Goal: Information Seeking & Learning: Compare options

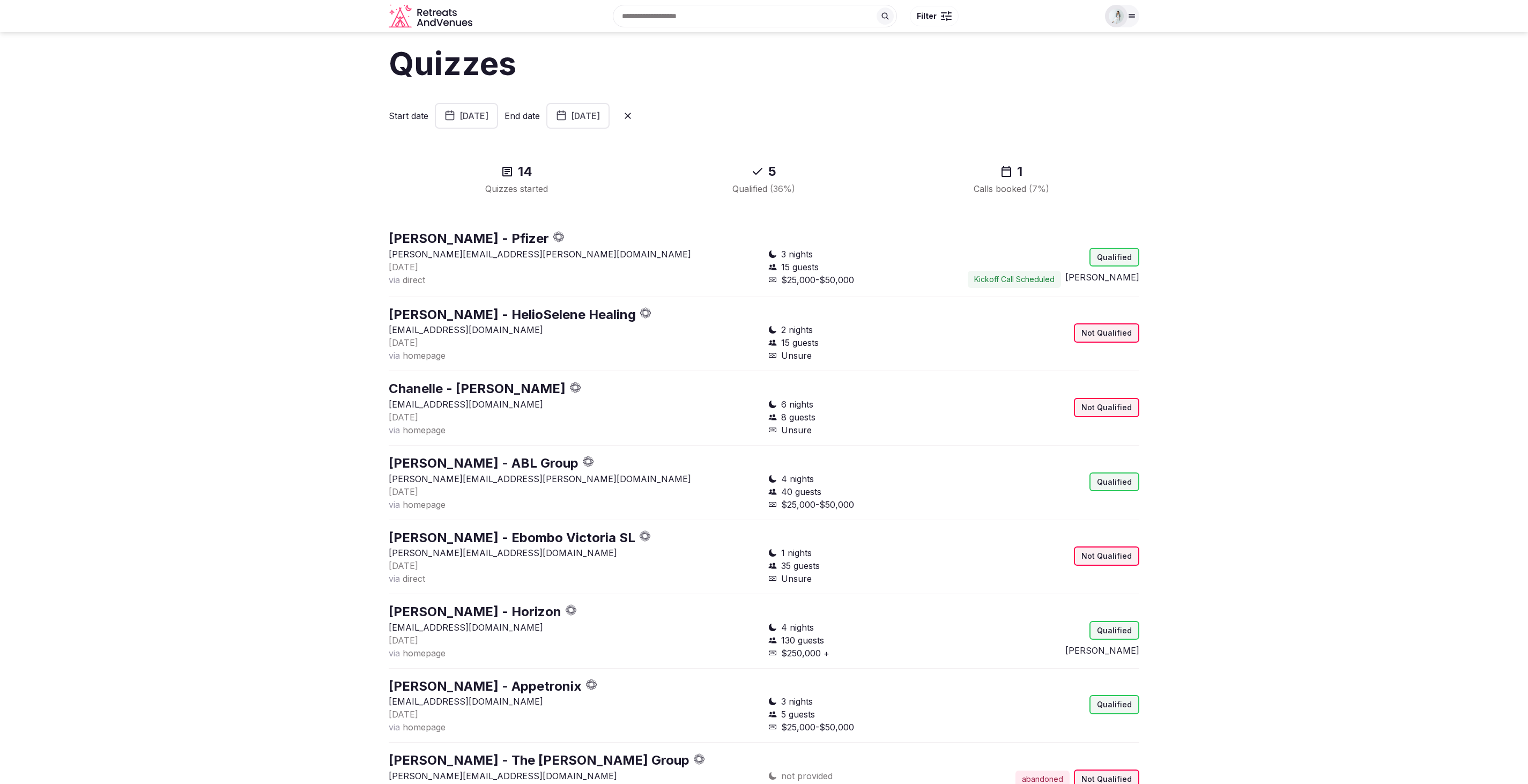
scroll to position [64, 0]
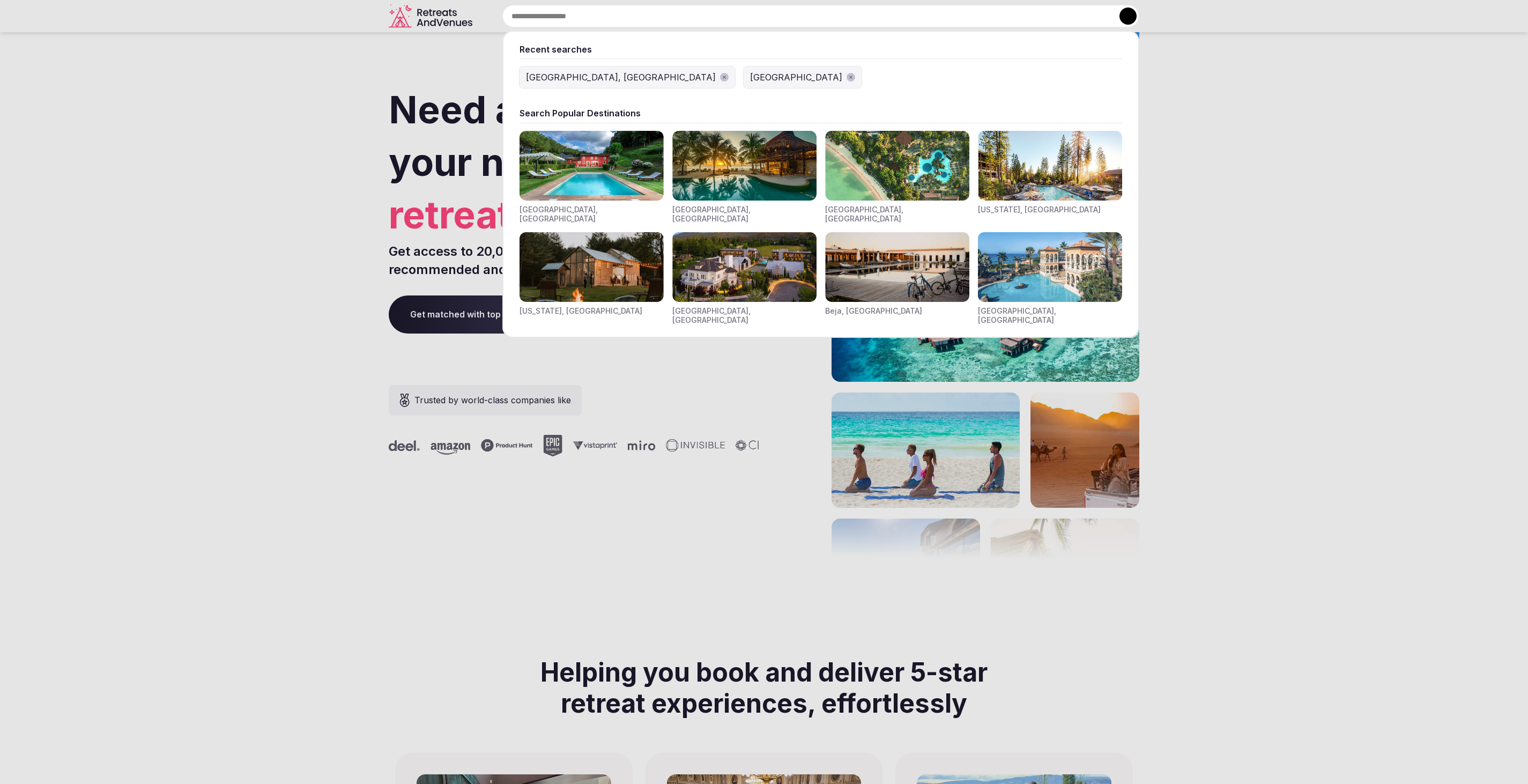
click at [635, 12] on div "Recent searches Nashville, TN Mexico Search Popular Destinations Toscana, Italy…" at bounding box center [808, 16] width 663 height 23
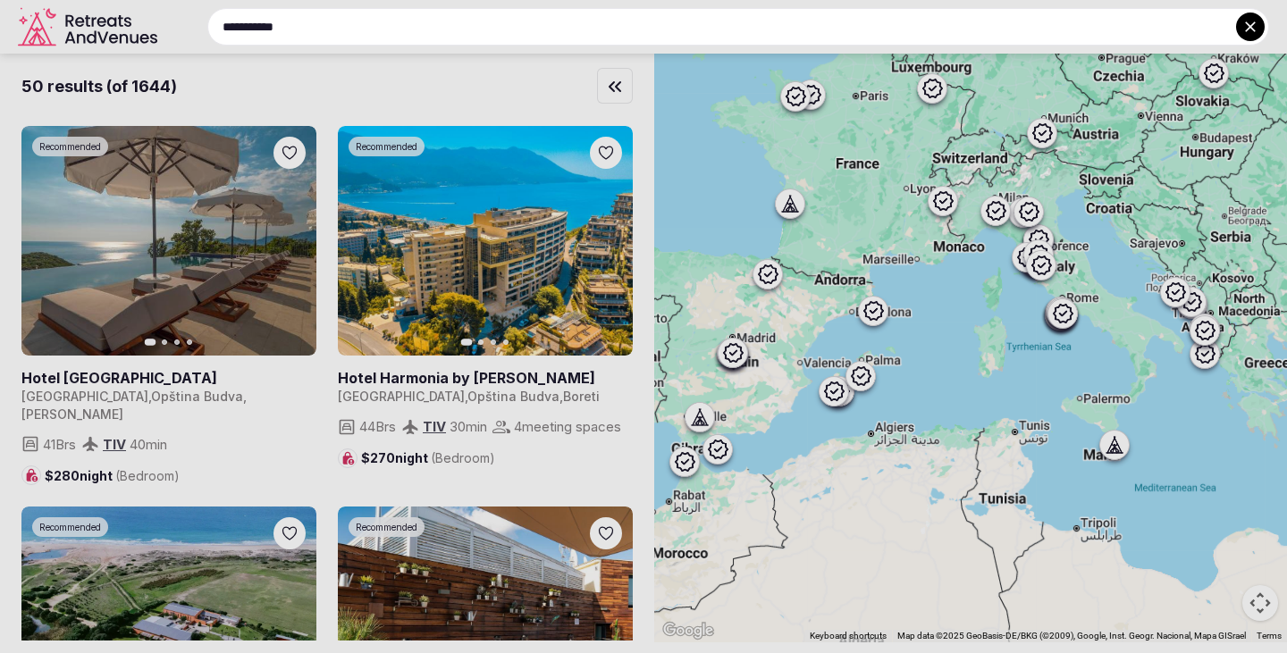
click at [303, 34] on input "**********" at bounding box center [738, 27] width 1062 height 38
drag, startPoint x: 303, startPoint y: 25, endPoint x: 208, endPoint y: 21, distance: 94.8
click at [208, 21] on input "**********" at bounding box center [738, 27] width 1062 height 38
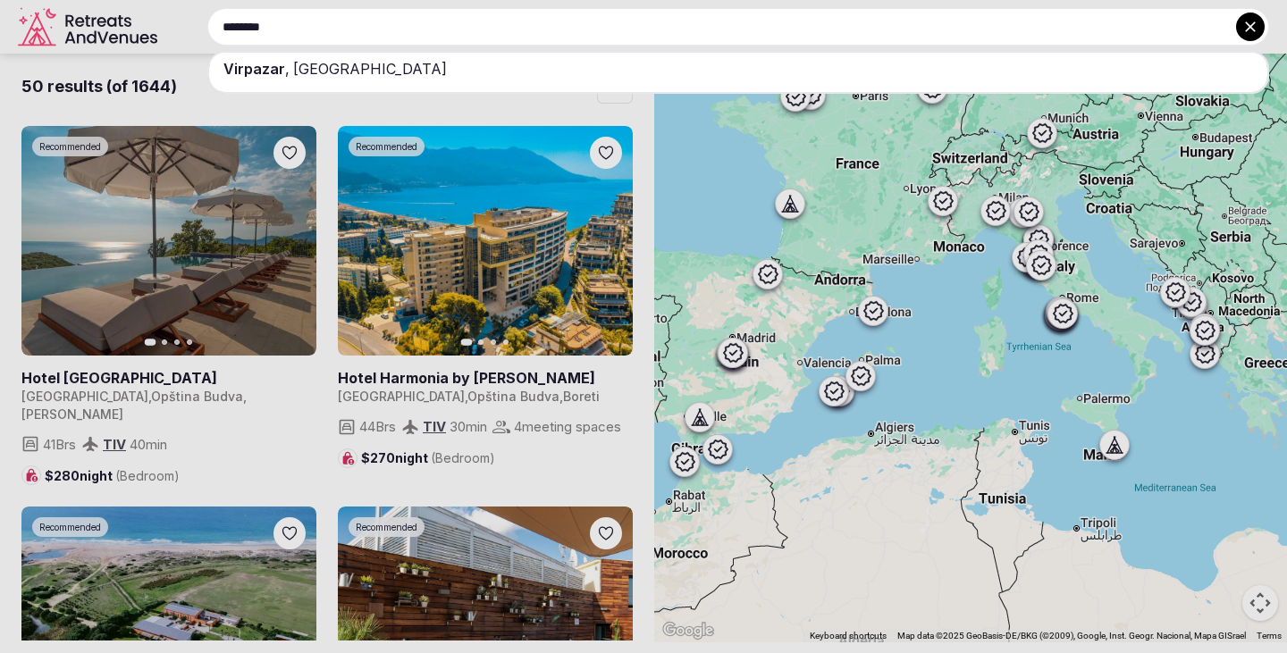
type input "********"
click at [257, 71] on span "Virpazar" at bounding box center [254, 69] width 62 height 18
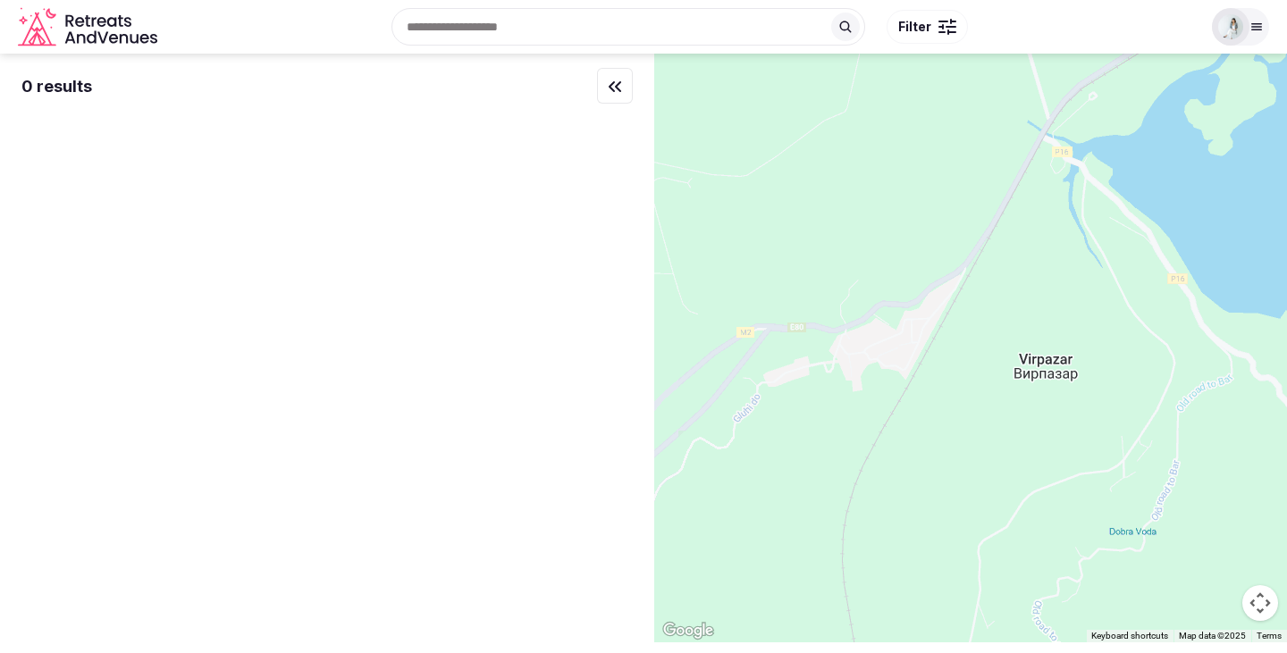
click at [442, 38] on div "Recent searches Virpazar, Montenegro Nashville, TN Mexico Search Popular Destin…" at bounding box center [682, 26] width 1037 height 77
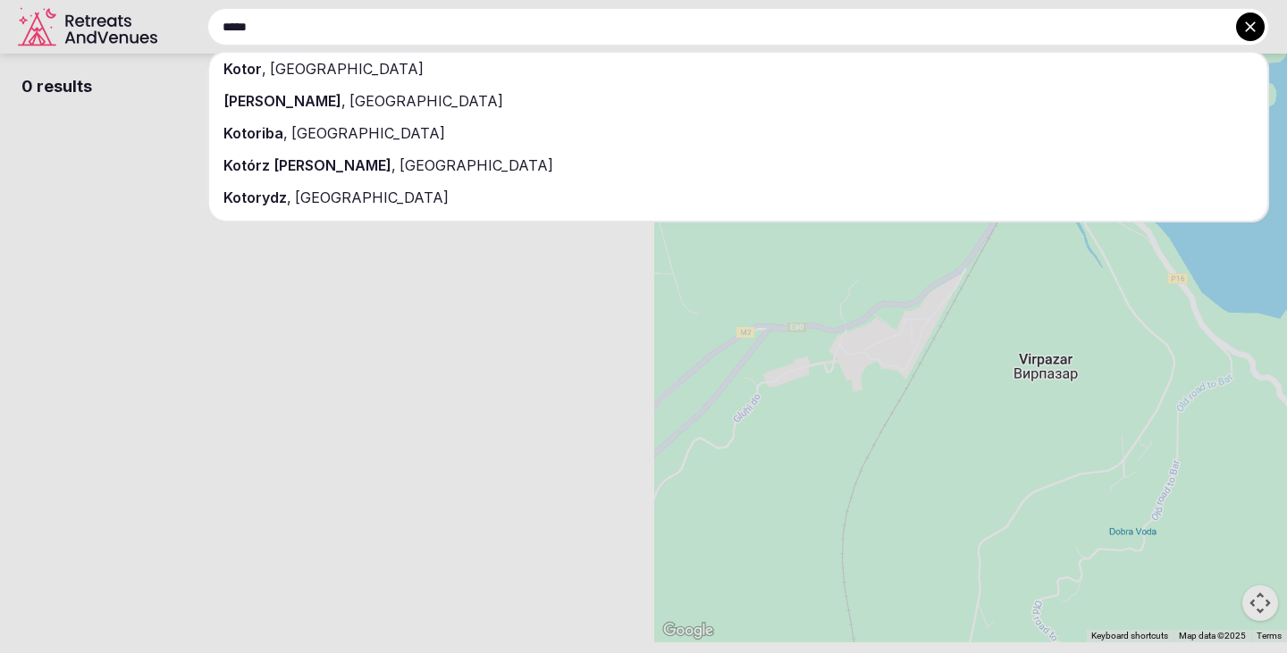
type input "*****"
click at [323, 61] on span "[GEOGRAPHIC_DATA]" at bounding box center [344, 69] width 157 height 18
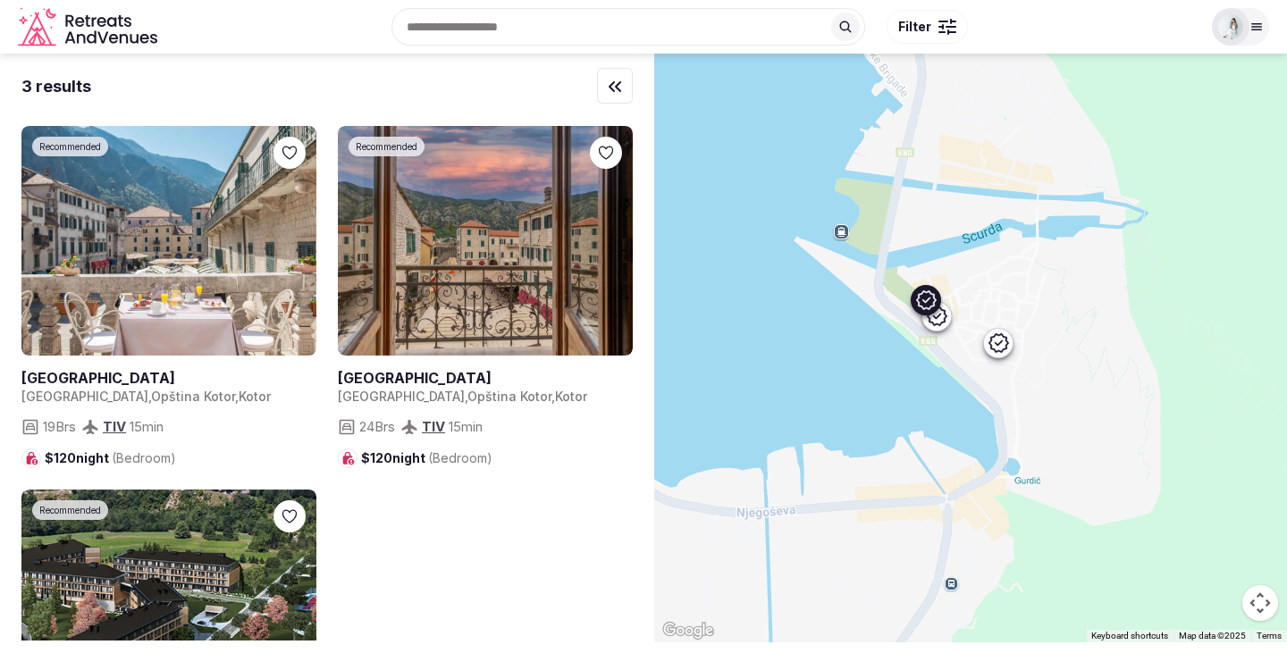
click at [194, 262] on link at bounding box center [168, 241] width 295 height 230
click at [488, 256] on link at bounding box center [485, 241] width 295 height 230
drag, startPoint x: 13, startPoint y: 376, endPoint x: 55, endPoint y: 379, distance: 41.2
click at [55, 379] on div "3 results Recommended Hotel Cattaro Montenegro , Opština Kotor , Kotor 19 Brs T…" at bounding box center [327, 347] width 654 height 587
copy h2 "[GEOGRAPHIC_DATA]"
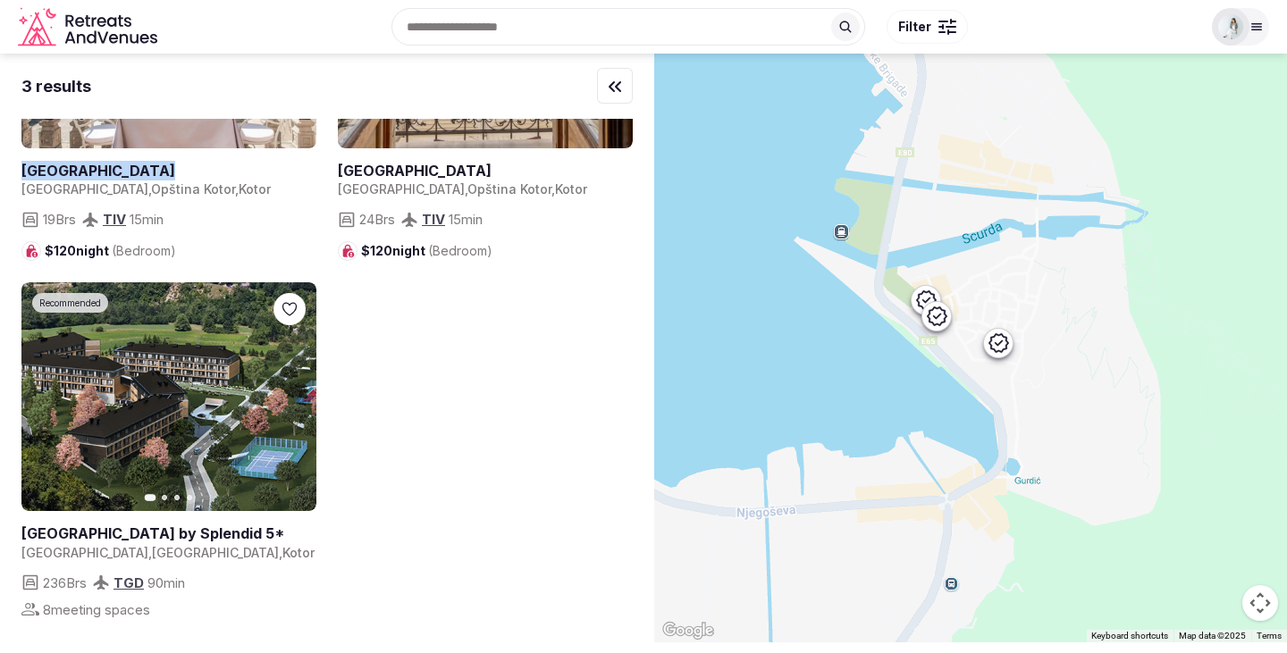
scroll to position [208, 0]
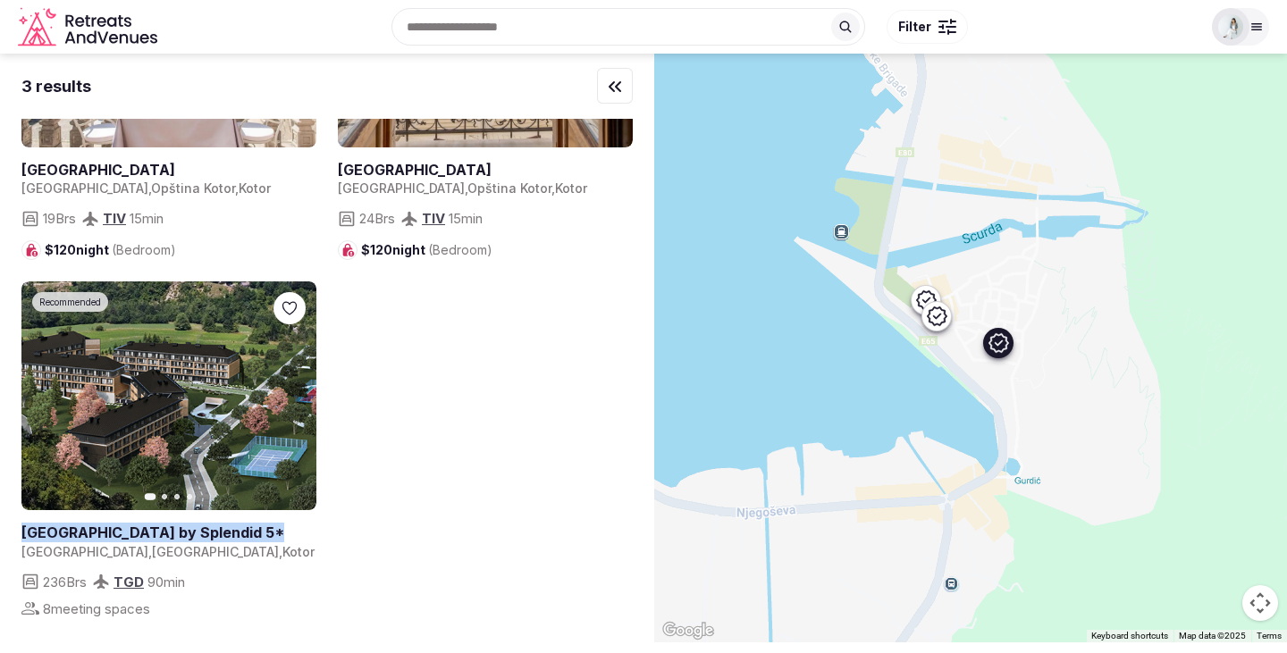
drag, startPoint x: 16, startPoint y: 535, endPoint x: 138, endPoint y: 533, distance: 121.6
click at [138, 533] on div "3 results Recommended Hotel Cattaro Montenegro , Opština Kotor , Kotor 19 Brs T…" at bounding box center [327, 347] width 654 height 587
copy h2 "[GEOGRAPHIC_DATA] by Splendid 5*"
click at [202, 442] on link at bounding box center [168, 397] width 295 height 230
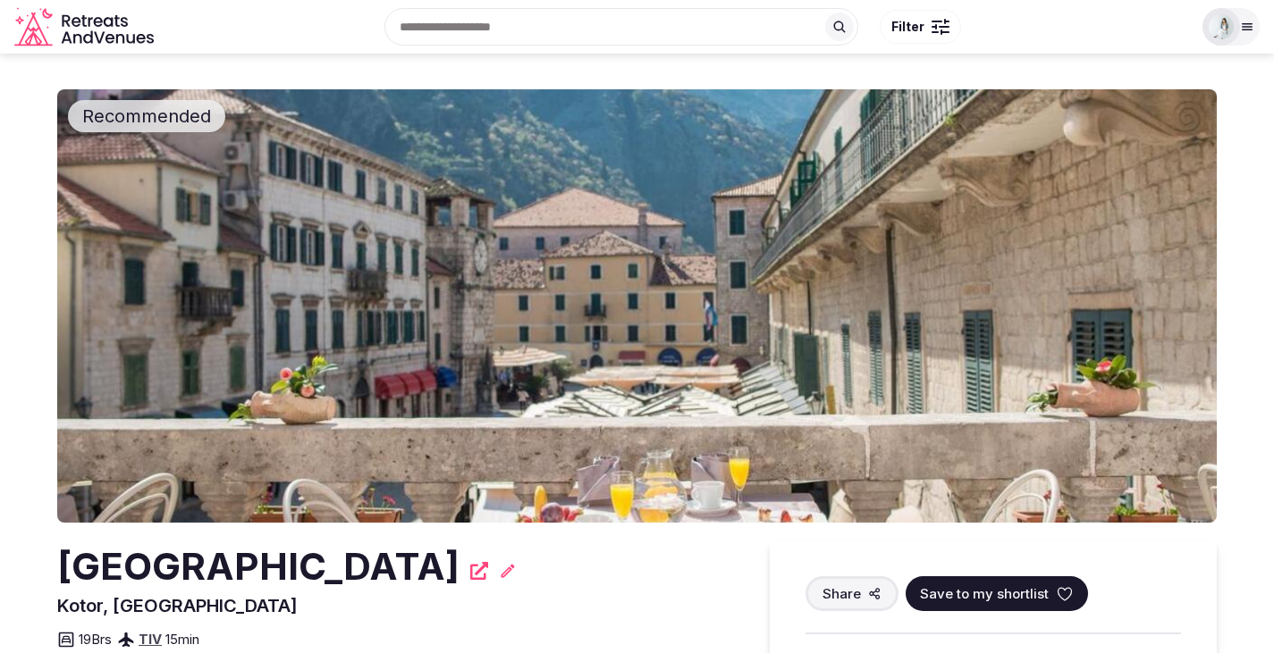
click at [689, 320] on img at bounding box center [636, 305] width 1159 height 433
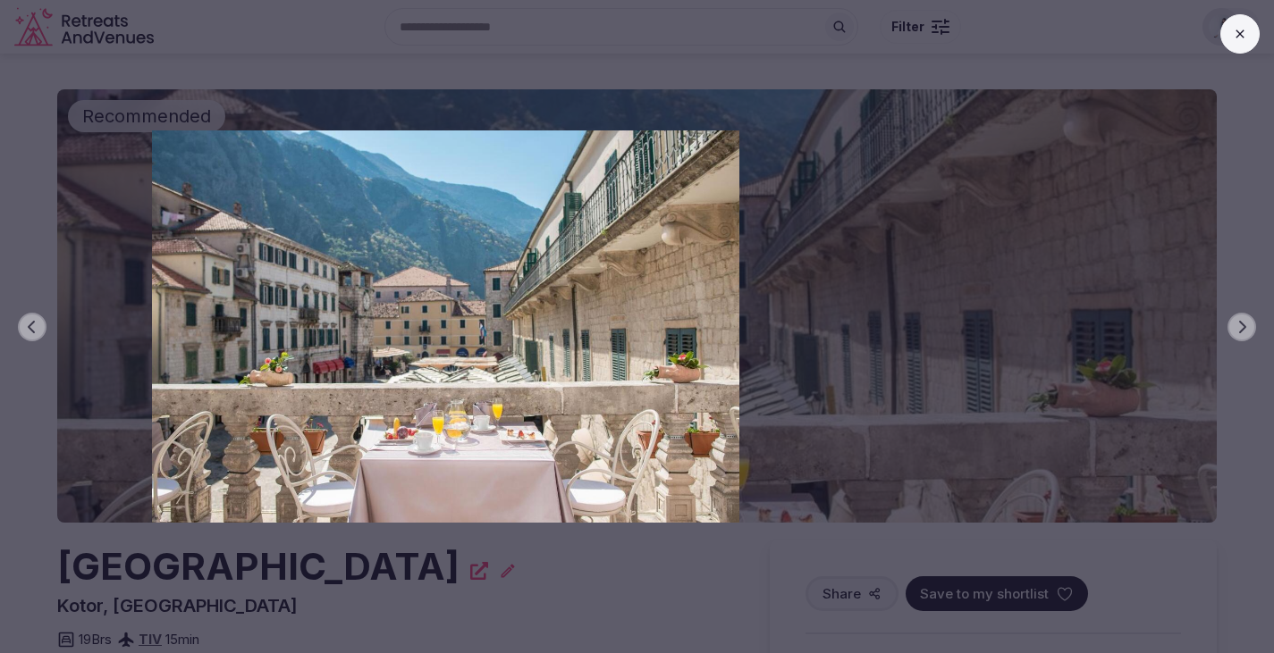
click at [1240, 46] on button at bounding box center [1239, 33] width 39 height 39
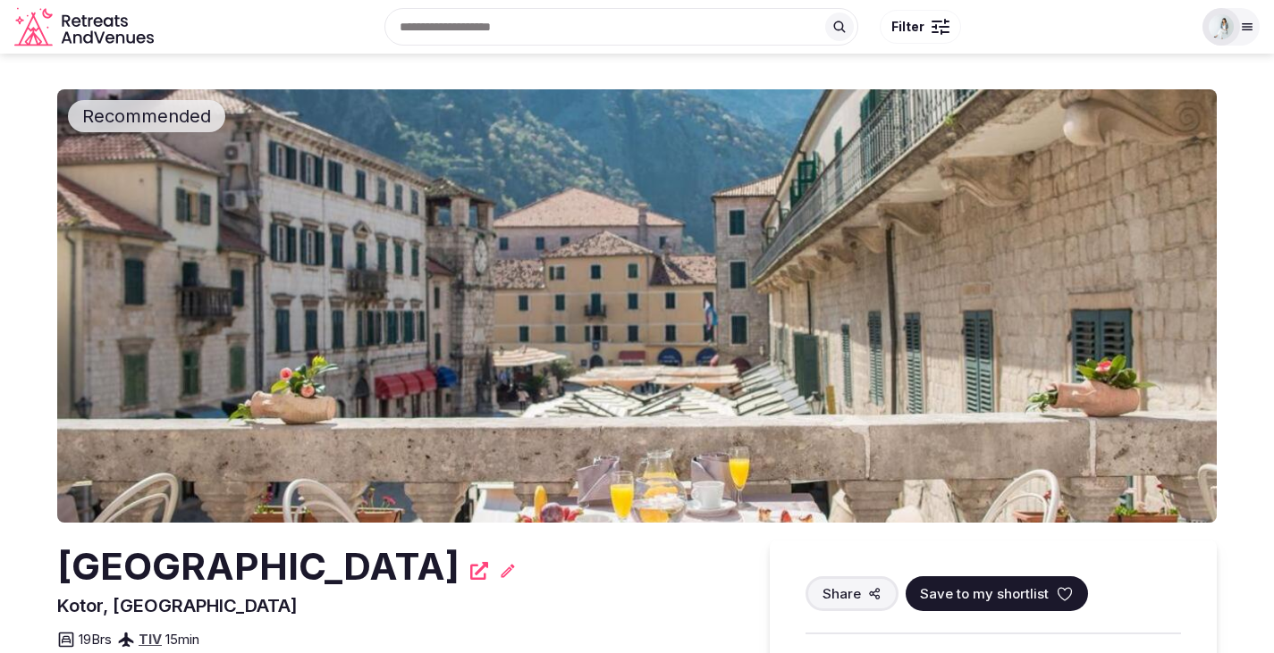
click at [460, 38] on div "Recent searches Kotor, Montenegro Virpazar, Montenegro Nashville, TN Mexico Sea…" at bounding box center [676, 26] width 1030 height 77
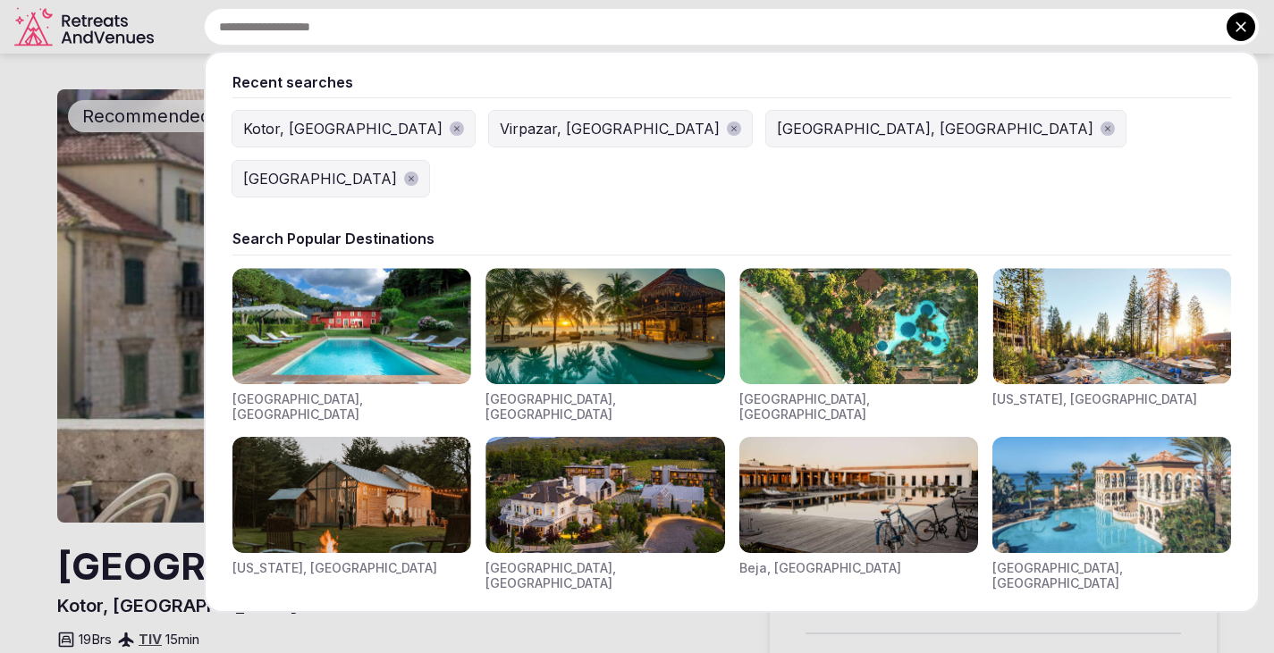
paste input "******"
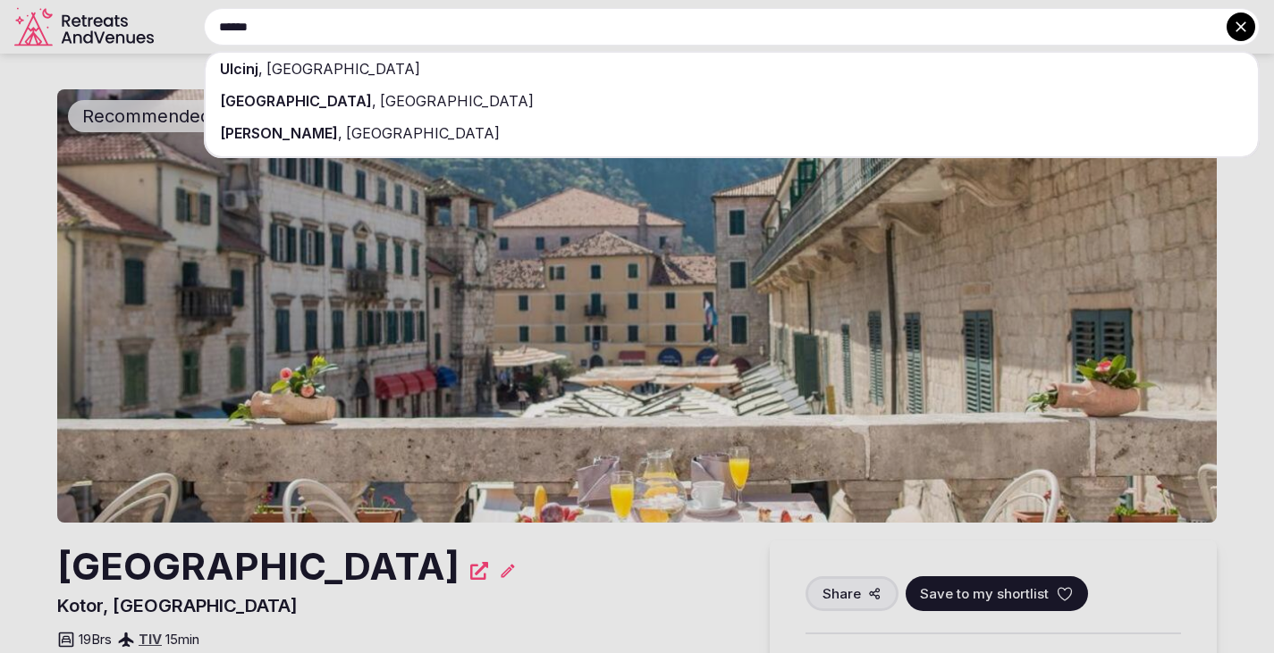
type input "******"
click at [259, 71] on div "Ulcinj , Montenegro" at bounding box center [732, 69] width 1052 height 32
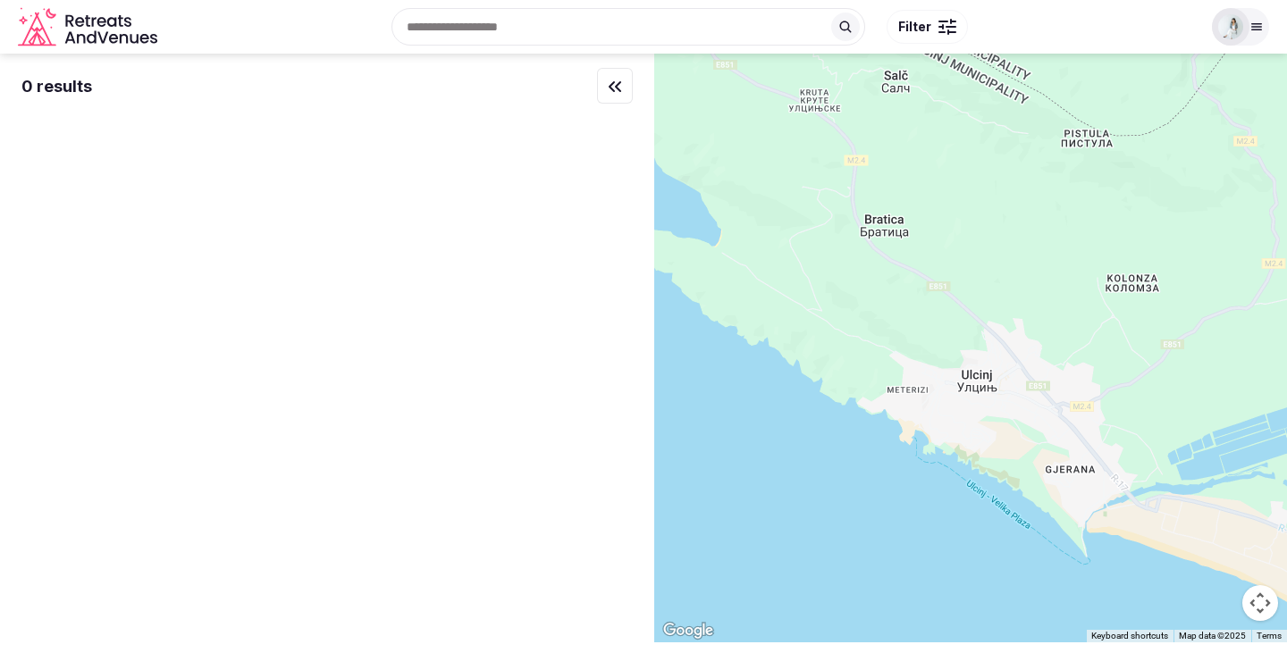
click at [484, 26] on div "Recent searches Ulcinj, Montenegro Kotor, Montenegro Virpazar, Montenegro Nashv…" at bounding box center [682, 26] width 1037 height 77
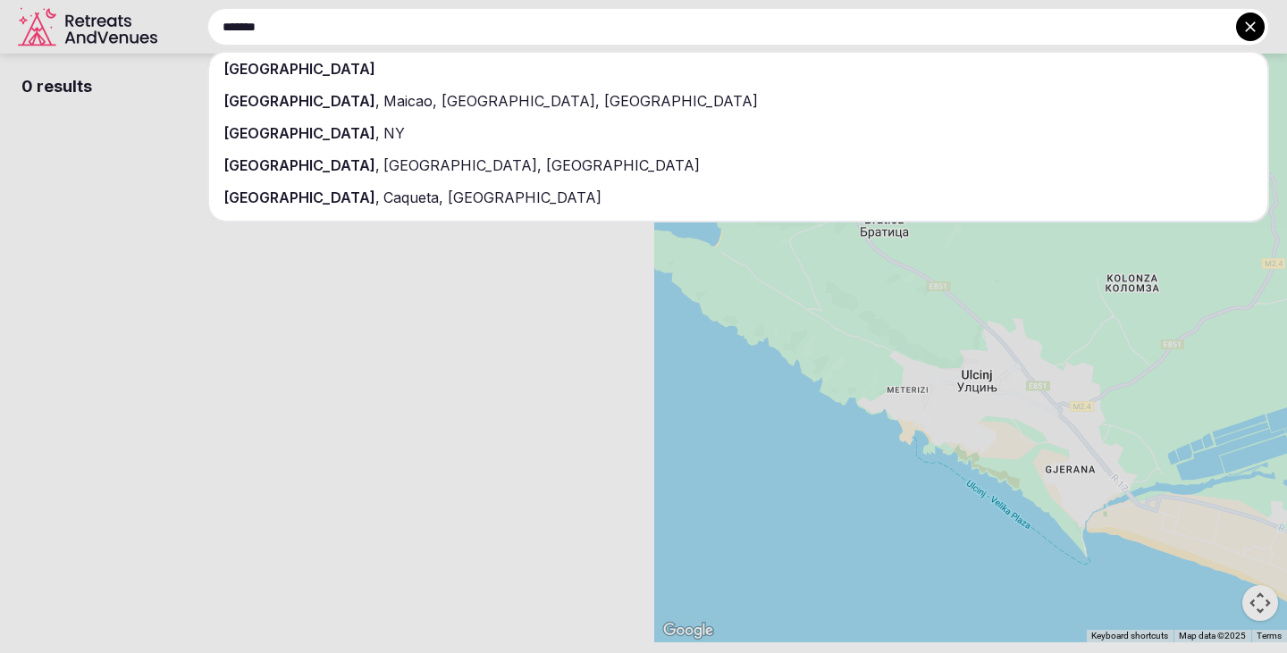
type input "*******"
click at [248, 76] on span "[GEOGRAPHIC_DATA]" at bounding box center [299, 69] width 152 height 18
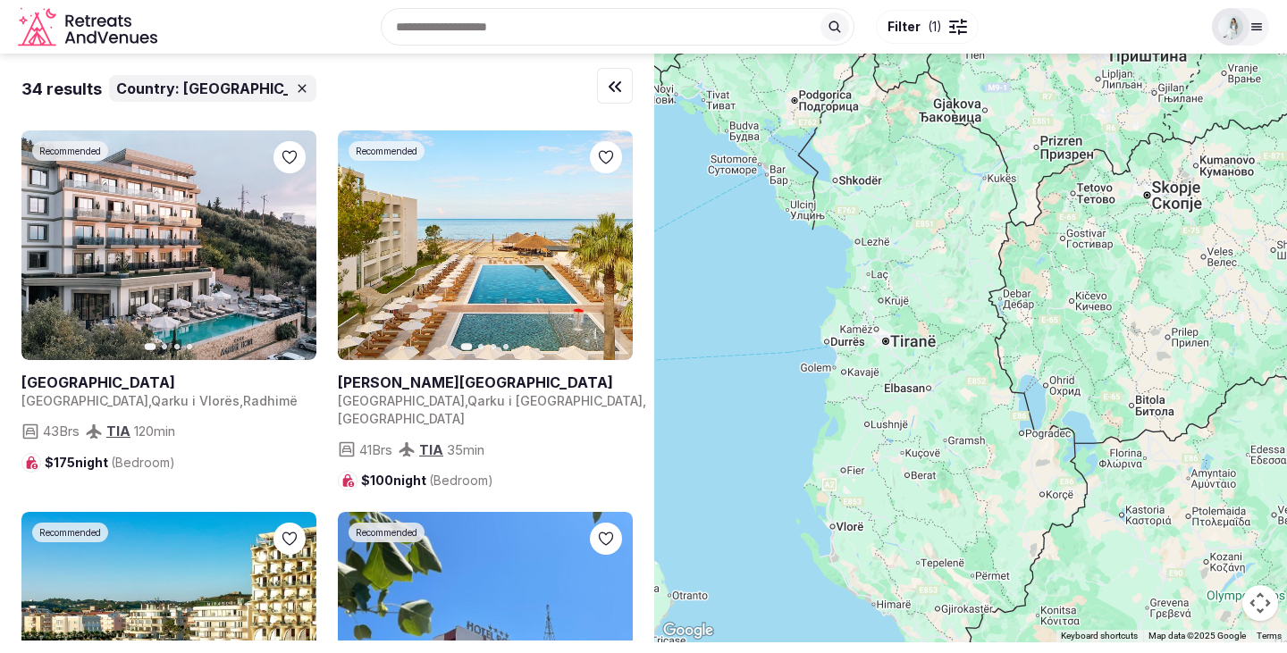
drag, startPoint x: 818, startPoint y: 215, endPoint x: 999, endPoint y: 298, distance: 199.6
click at [999, 298] on div at bounding box center [970, 348] width 633 height 589
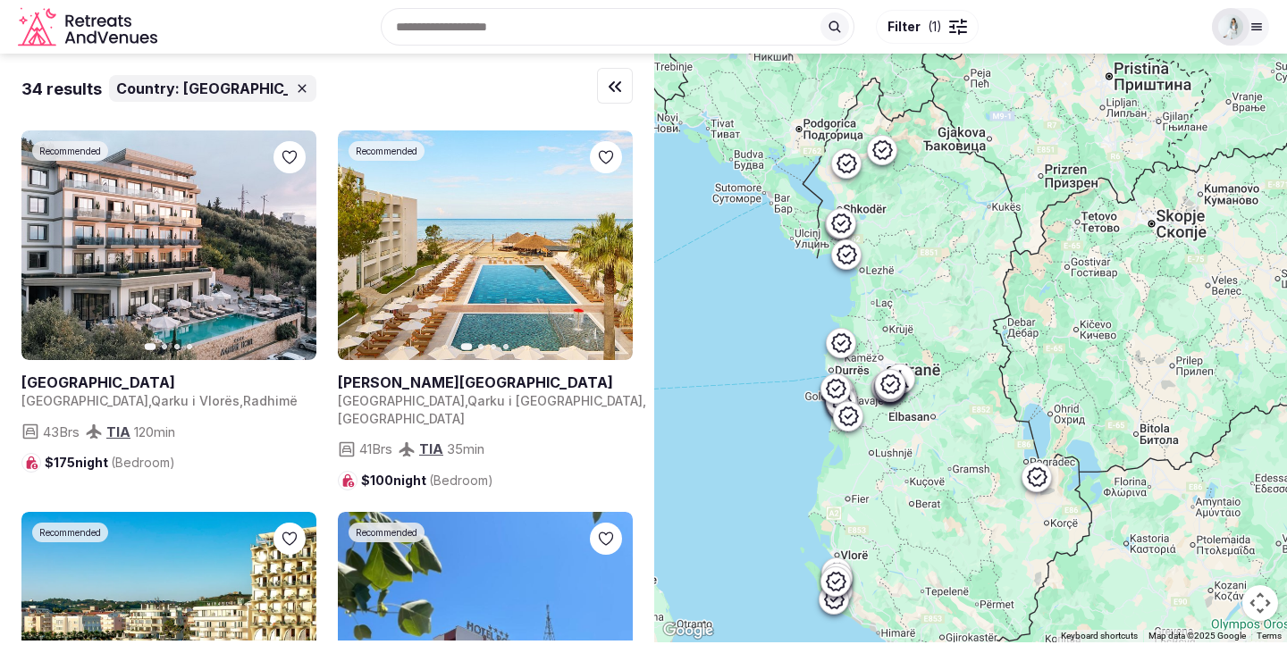
click at [485, 33] on div "Recent searches Albania Ulcinj, Montenegro Kotor, Montenegro Virpazar, Monteneg…" at bounding box center [682, 26] width 1037 height 77
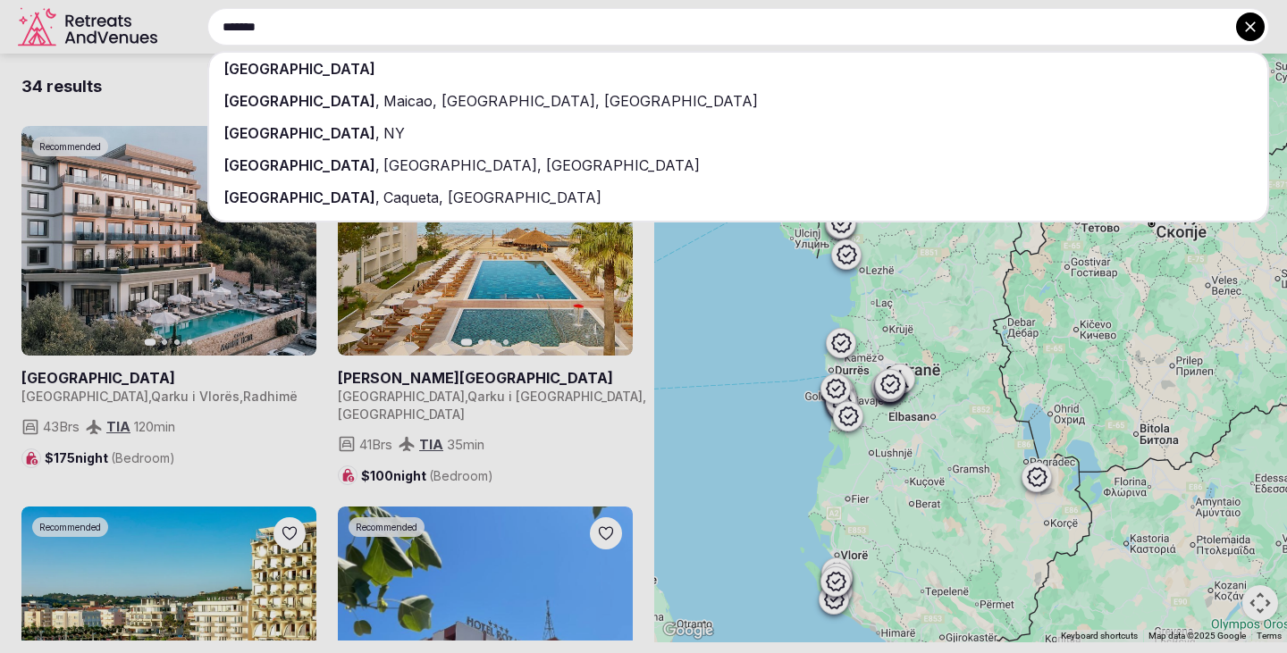
type input "*******"
click at [288, 73] on div "[GEOGRAPHIC_DATA]" at bounding box center [738, 69] width 1058 height 32
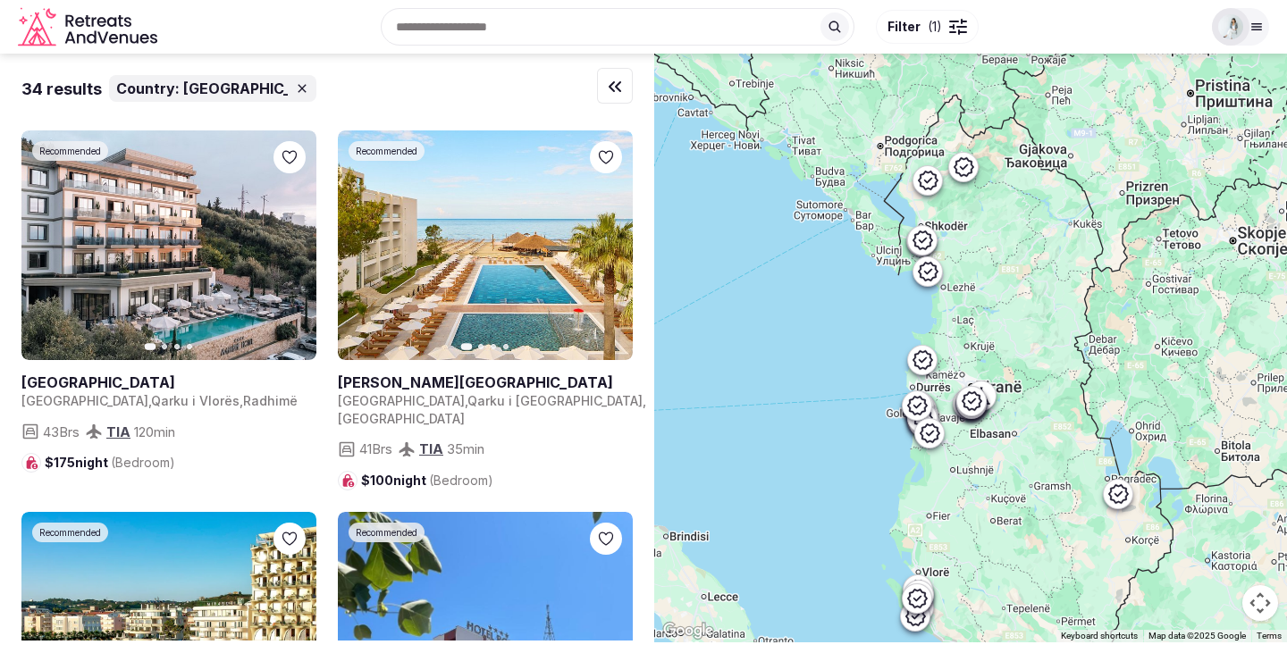
drag, startPoint x: 938, startPoint y: 328, endPoint x: 861, endPoint y: 334, distance: 78.0
click at [861, 334] on div at bounding box center [970, 348] width 633 height 589
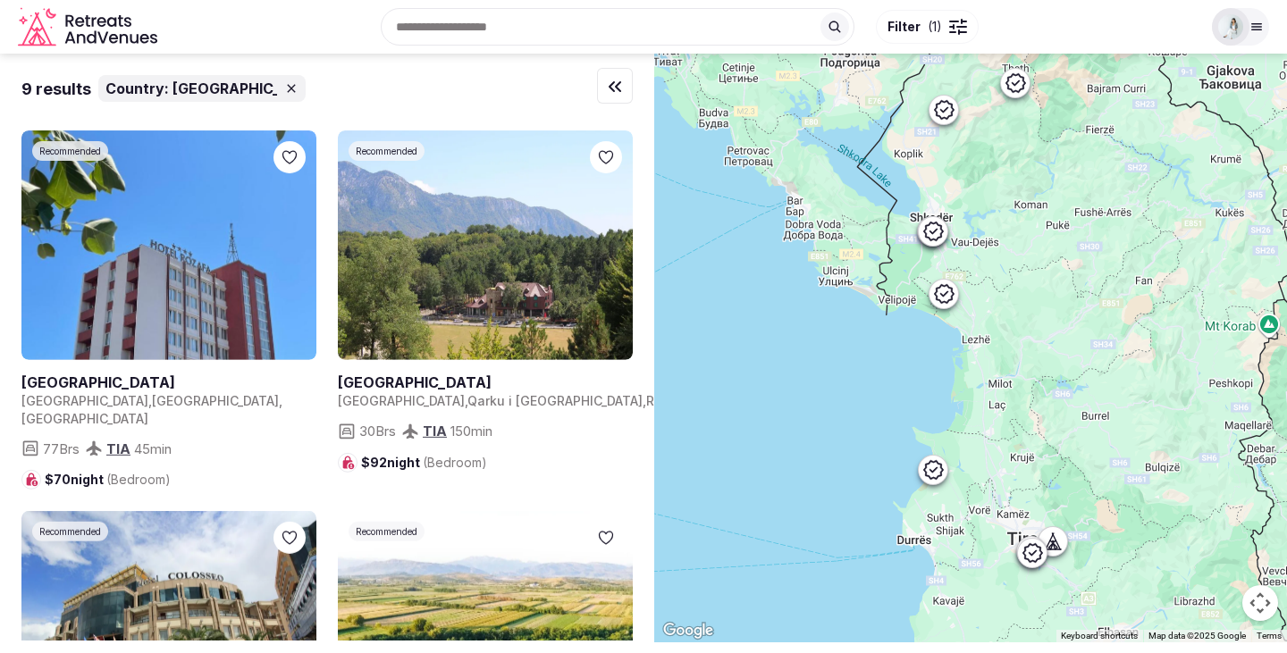
drag, startPoint x: 928, startPoint y: 302, endPoint x: 893, endPoint y: 396, distance: 100.1
click at [893, 396] on div at bounding box center [970, 348] width 633 height 589
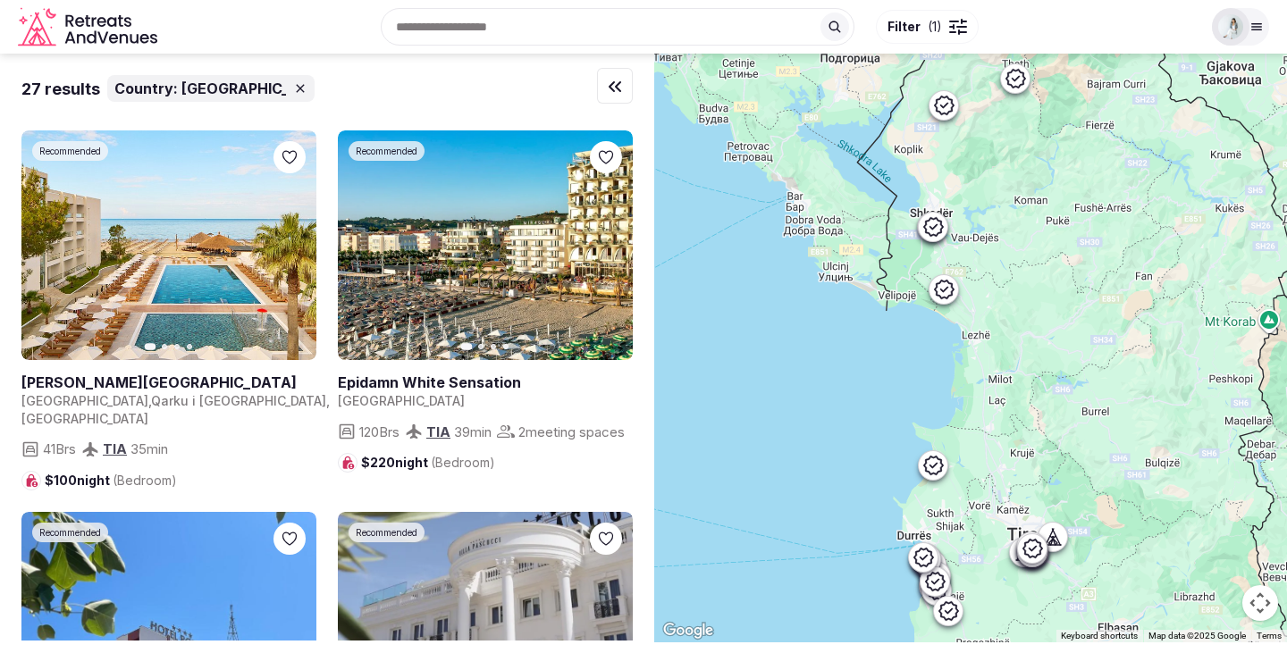
click at [1025, 72] on icon at bounding box center [1015, 78] width 21 height 21
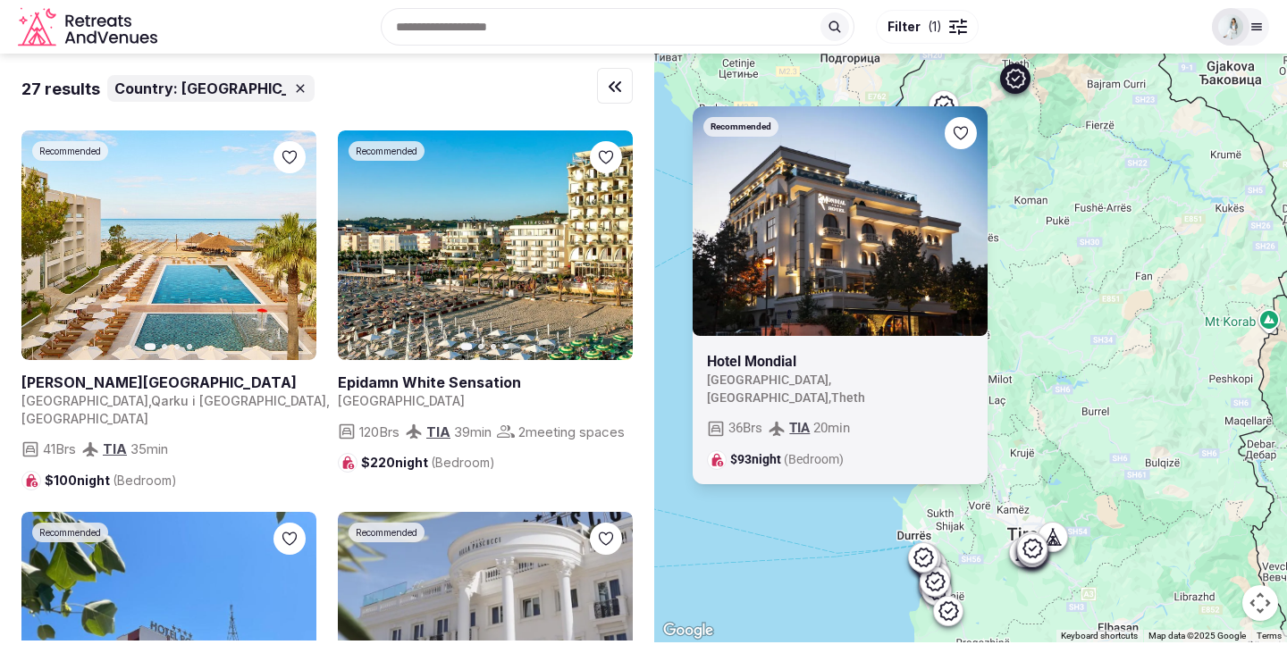
click at [769, 530] on div "Recommended Hotel Mondial Albania , Shkodër County , Theth 36 Brs TIA 20 min $9…" at bounding box center [970, 348] width 633 height 589
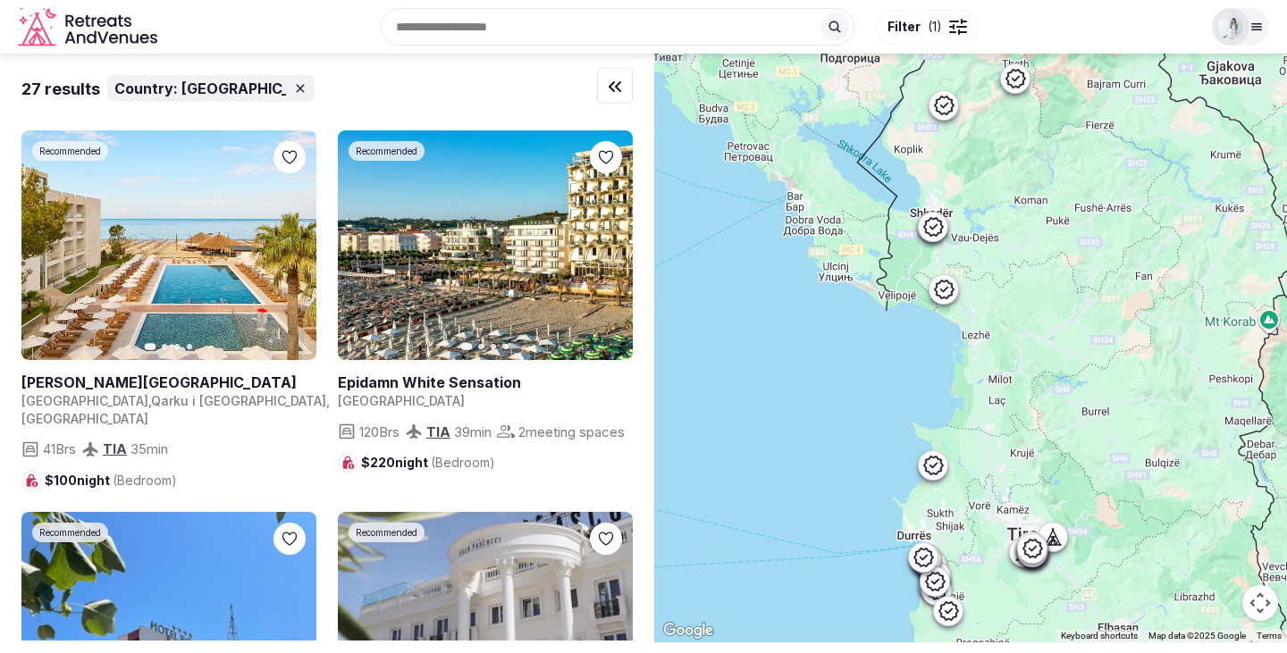
click at [954, 100] on icon at bounding box center [943, 105] width 21 height 21
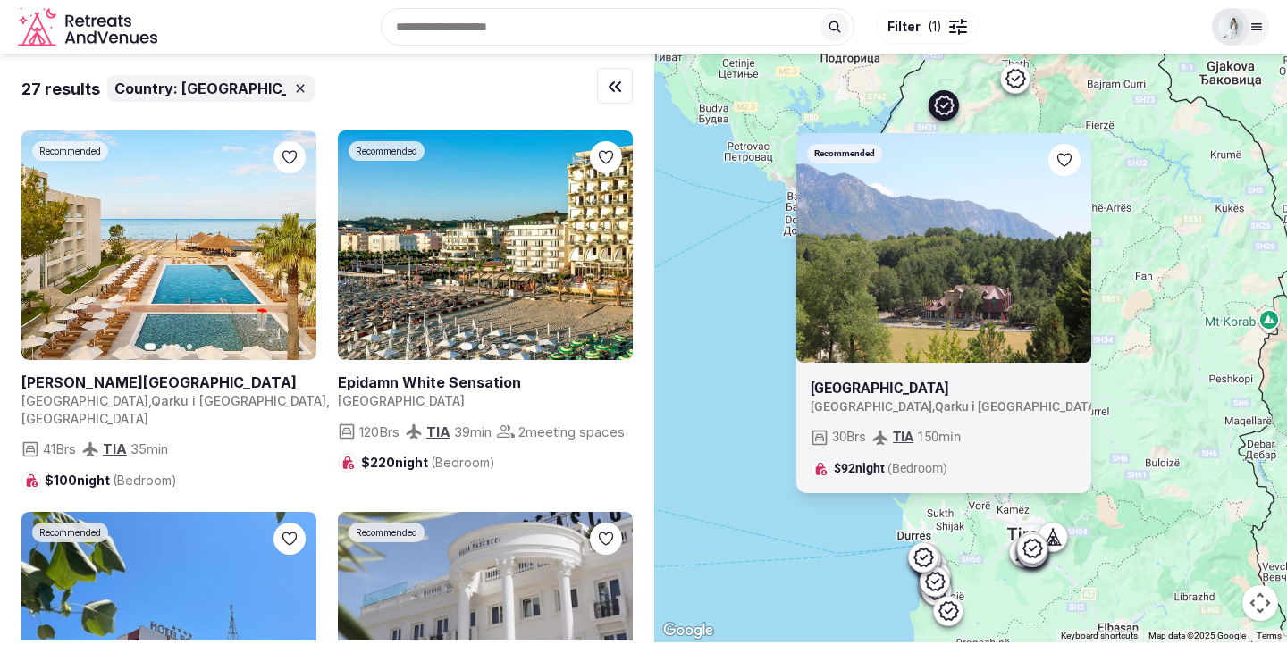
click at [736, 307] on div "Recommended Natyral Razma Resort Albania , Qarku i Shkodrës , Razëm 30 Brs TIA …" at bounding box center [970, 348] width 633 height 589
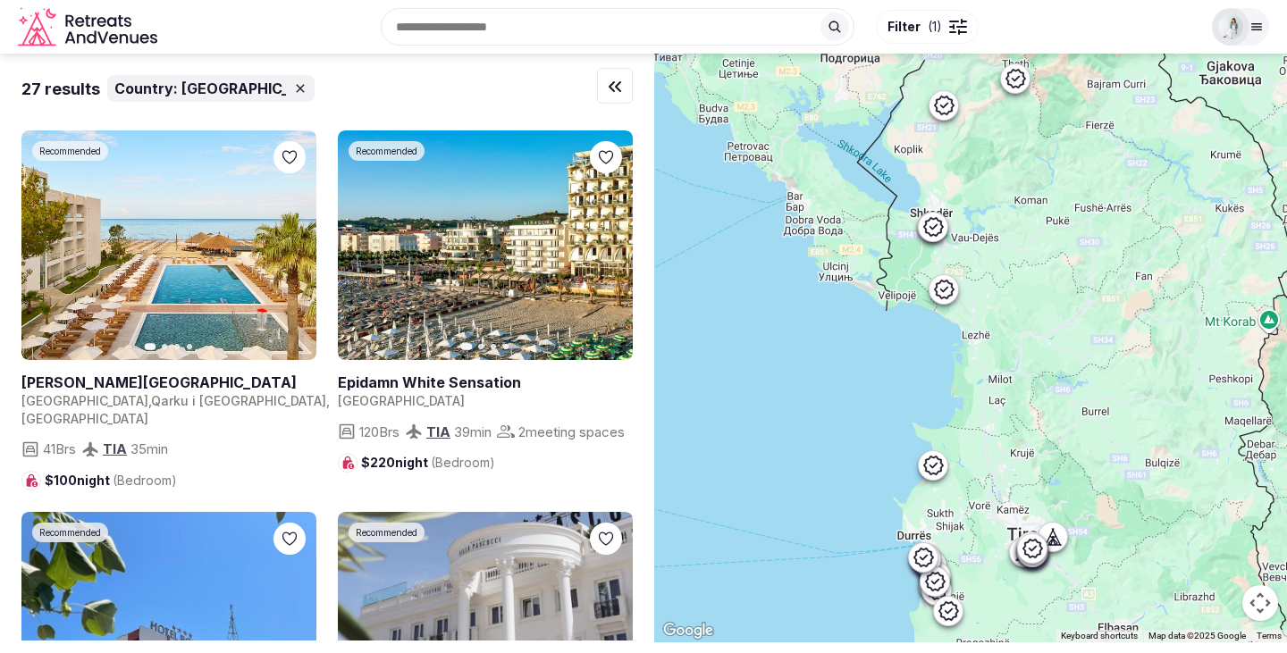
click at [939, 227] on icon at bounding box center [934, 225] width 20 height 19
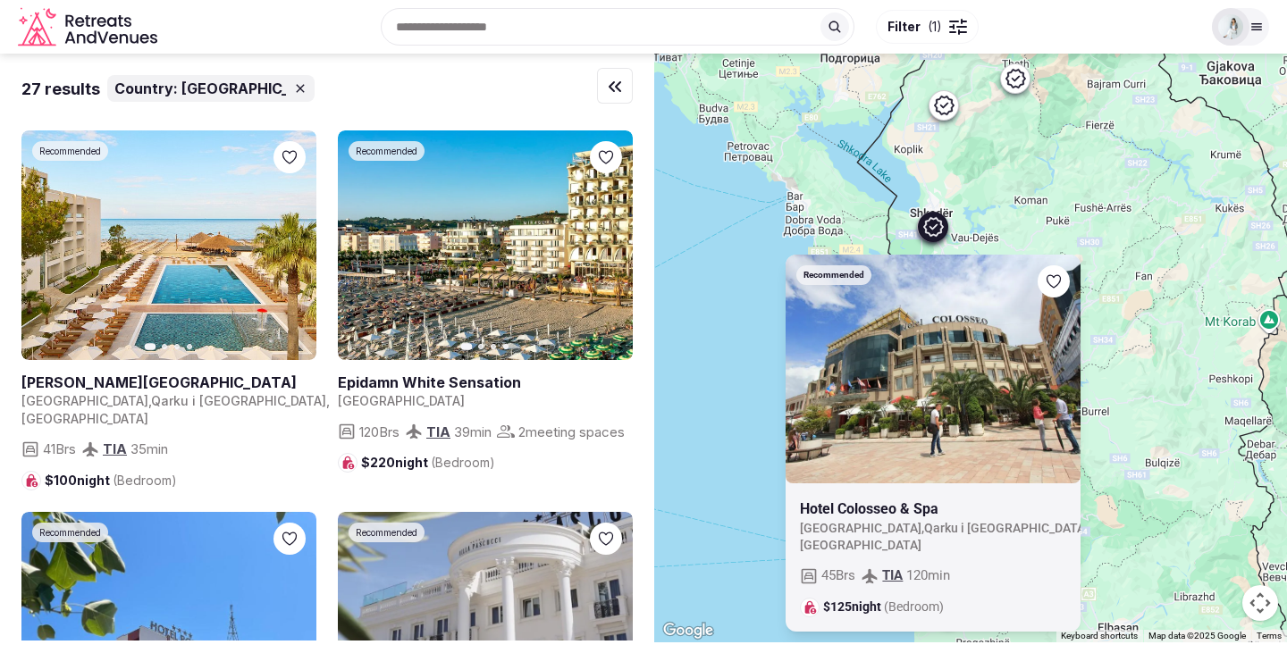
click at [720, 344] on div "Recommended Hotel Colosseo & Spa Albania , Qarku i Shkodrës , Shkodër 45 Brs TI…" at bounding box center [970, 348] width 633 height 589
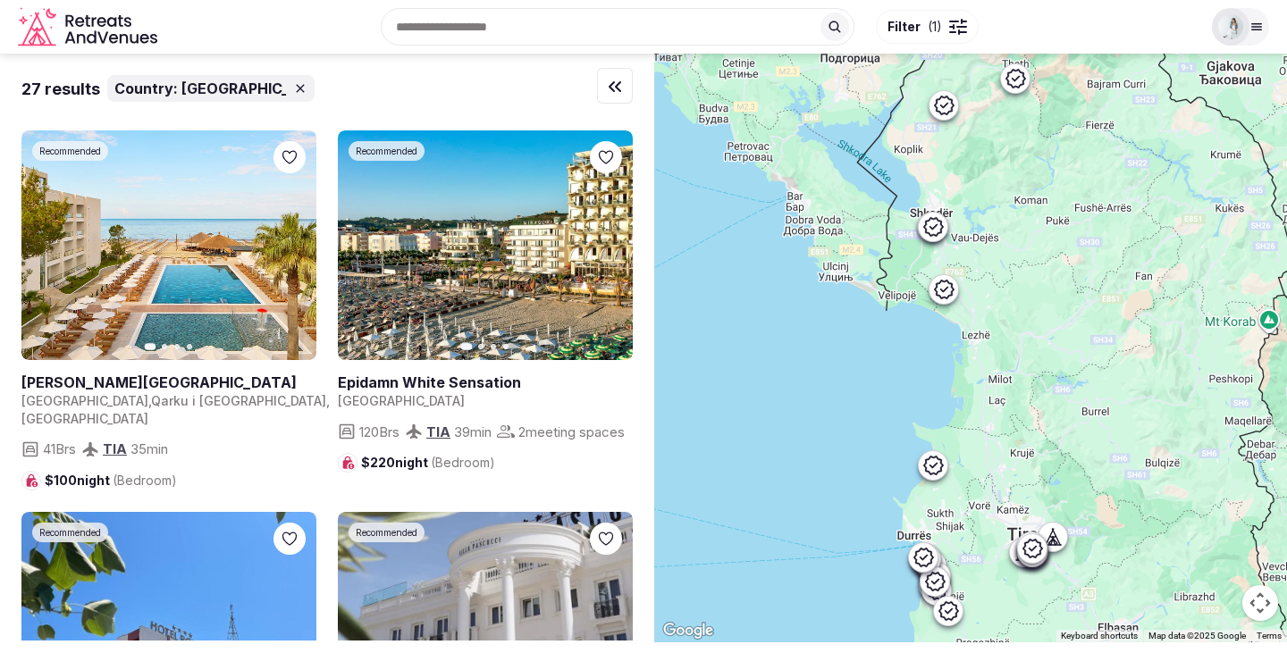
click at [954, 286] on icon at bounding box center [943, 288] width 21 height 21
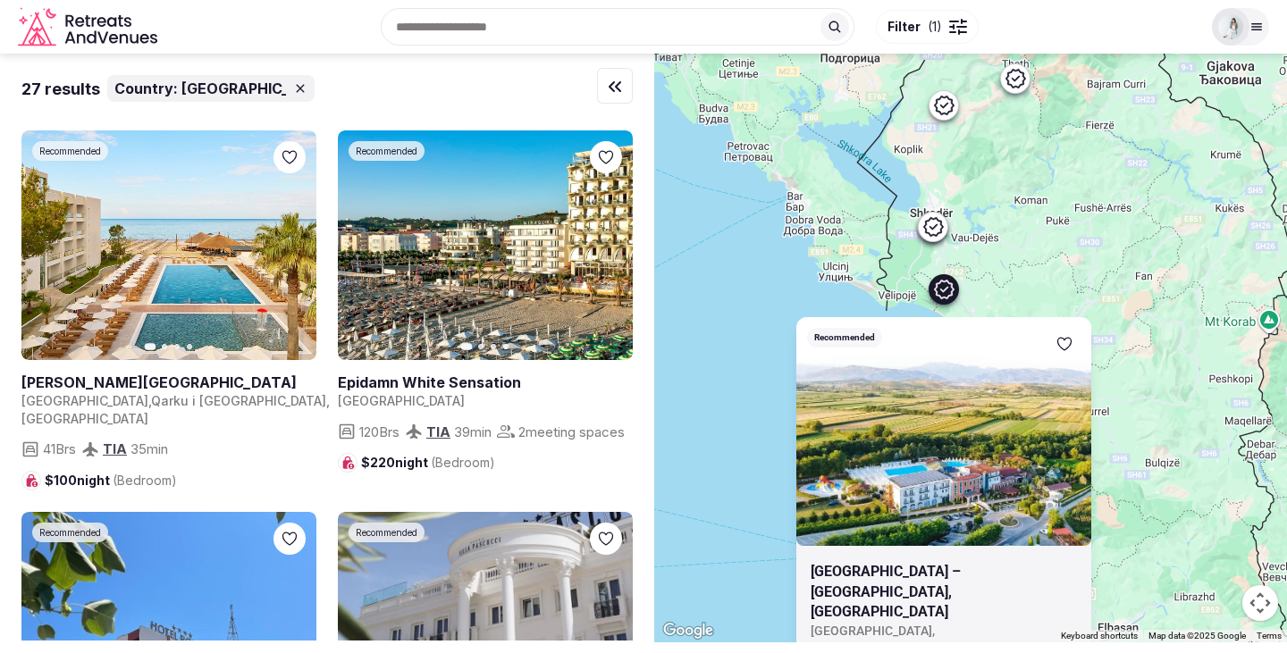
click at [727, 369] on div "Recommended Gardenland Resort – Shijak, Durrës Albania , Shkodër County , Barbu…" at bounding box center [970, 348] width 633 height 589
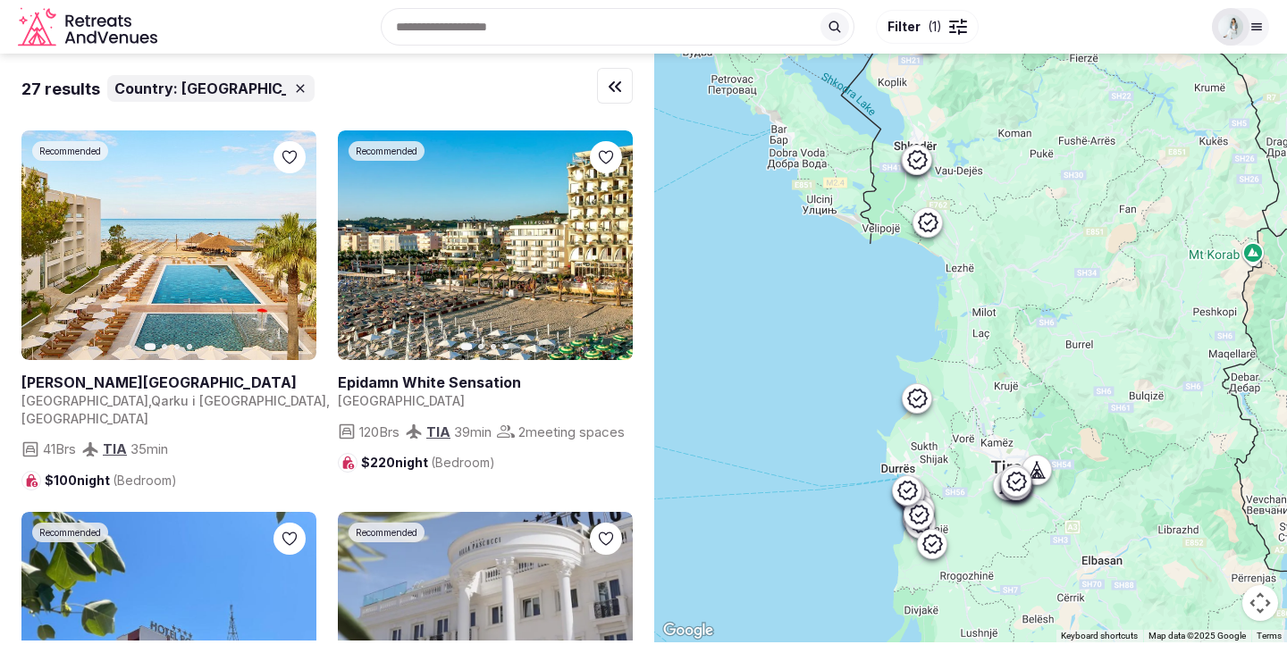
drag, startPoint x: 792, startPoint y: 402, endPoint x: 760, endPoint y: 299, distance: 107.7
click at [760, 299] on div at bounding box center [970, 348] width 633 height 589
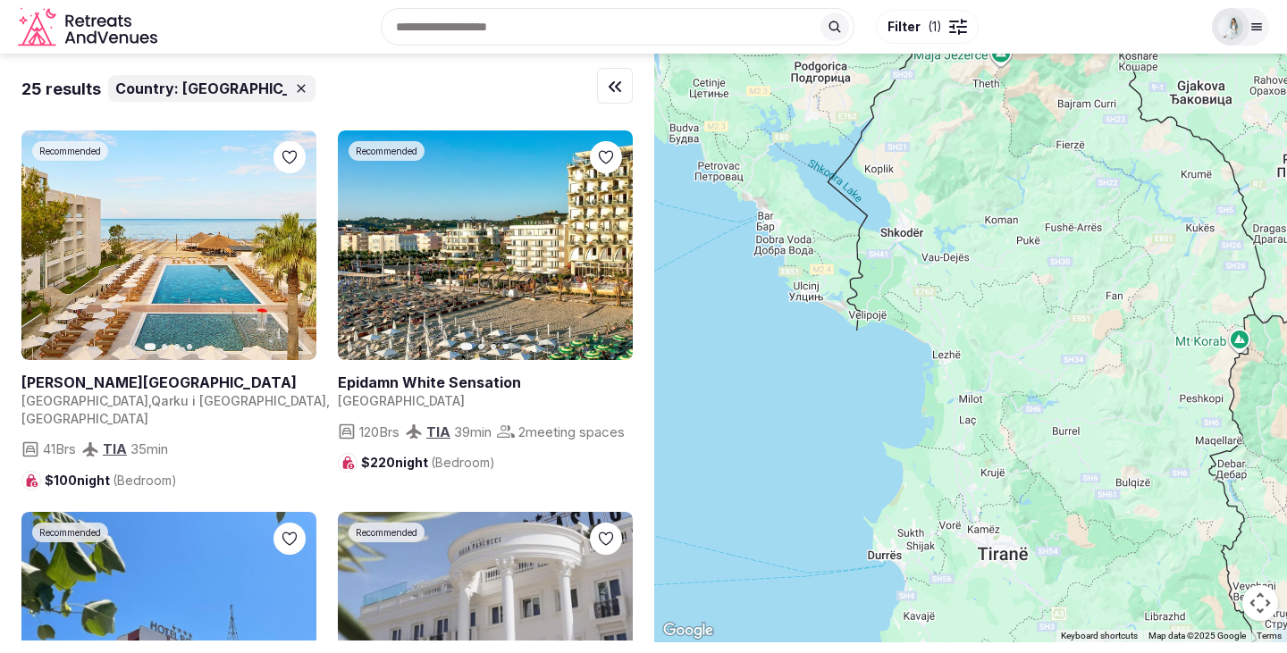
drag, startPoint x: 814, startPoint y: 361, endPoint x: 811, endPoint y: 523, distance: 161.8
click at [811, 523] on div at bounding box center [970, 348] width 633 height 589
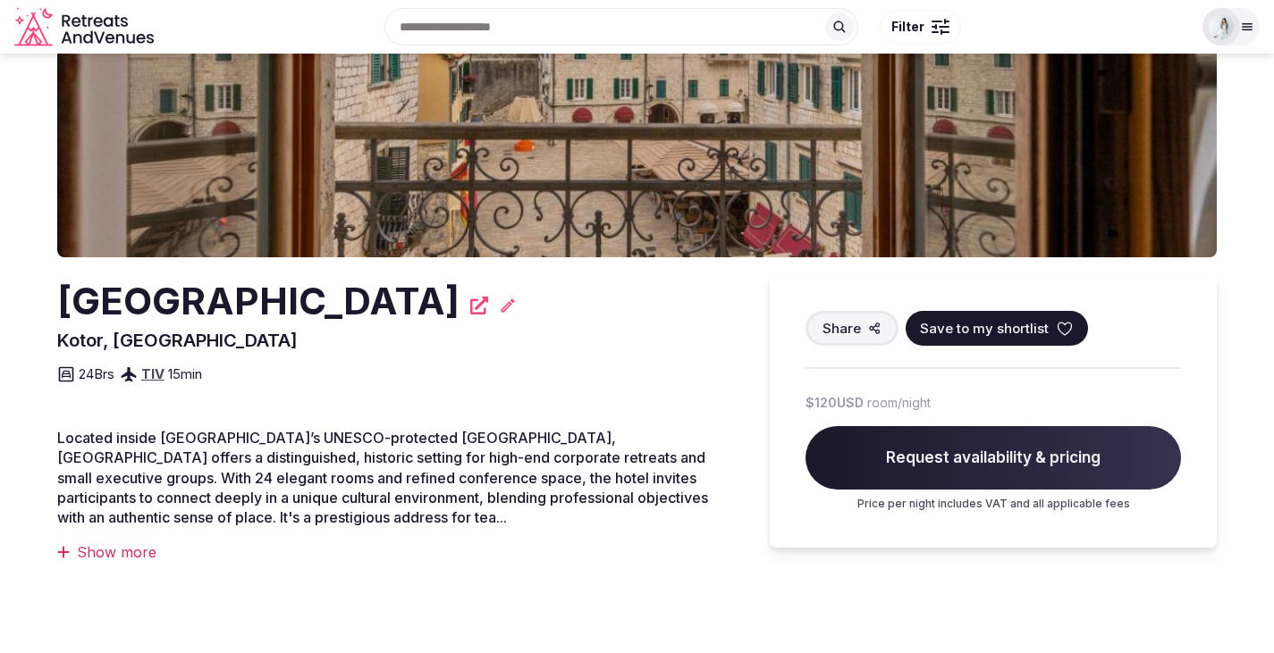
scroll to position [265, 0]
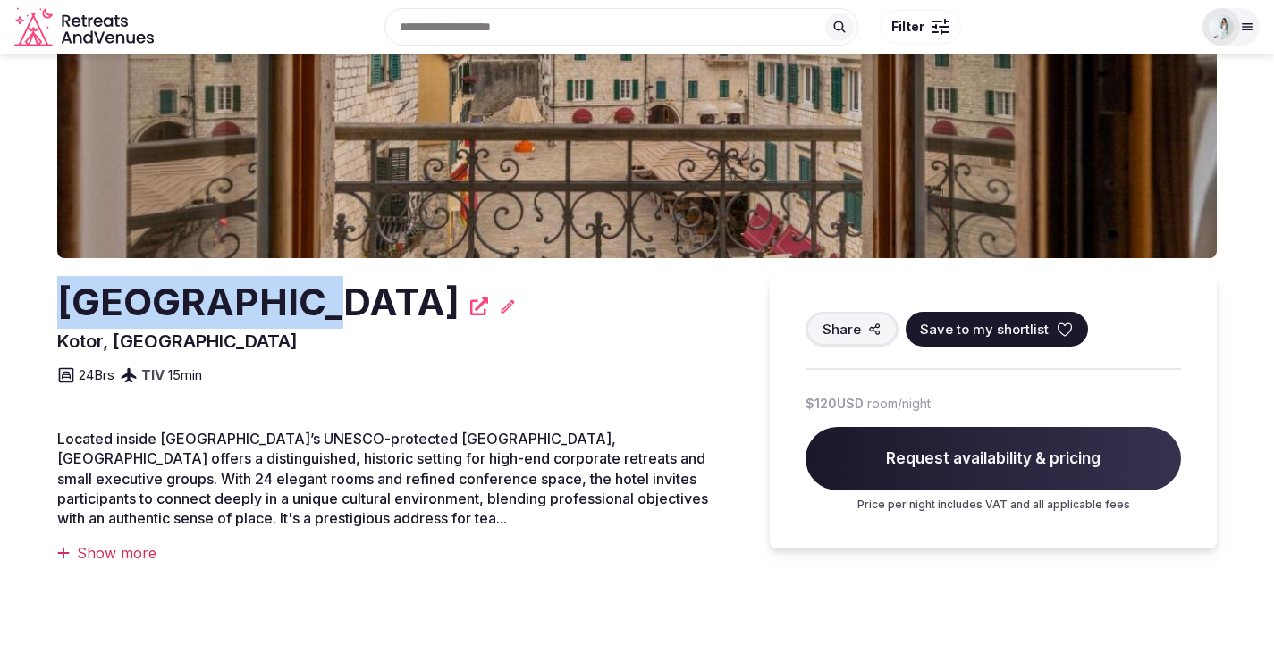
drag, startPoint x: 285, startPoint y: 305, endPoint x: 48, endPoint y: 307, distance: 236.8
click at [48, 307] on section "Recommended Hotel Vardar Kotor, Montenegro Share Save to my shortlist 24 Brs TI…" at bounding box center [637, 229] width 1274 height 881
copy h2 "[GEOGRAPHIC_DATA]"
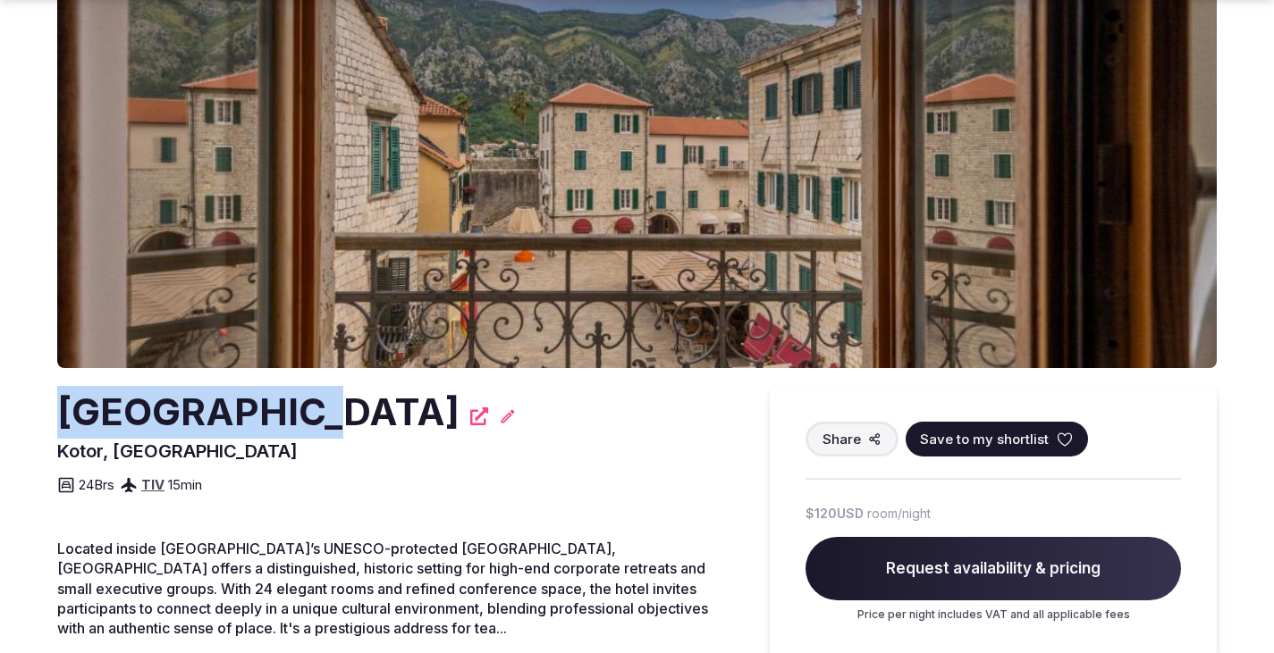
scroll to position [156, 0]
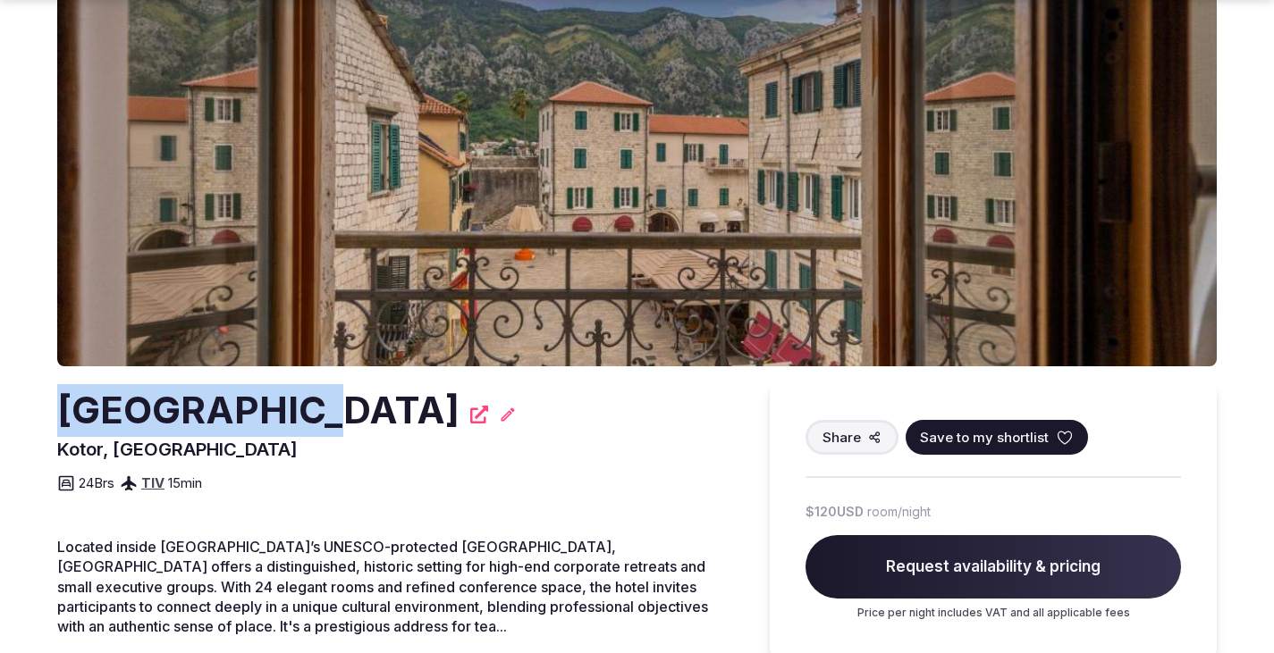
copy h2 "Hotel Vardar"
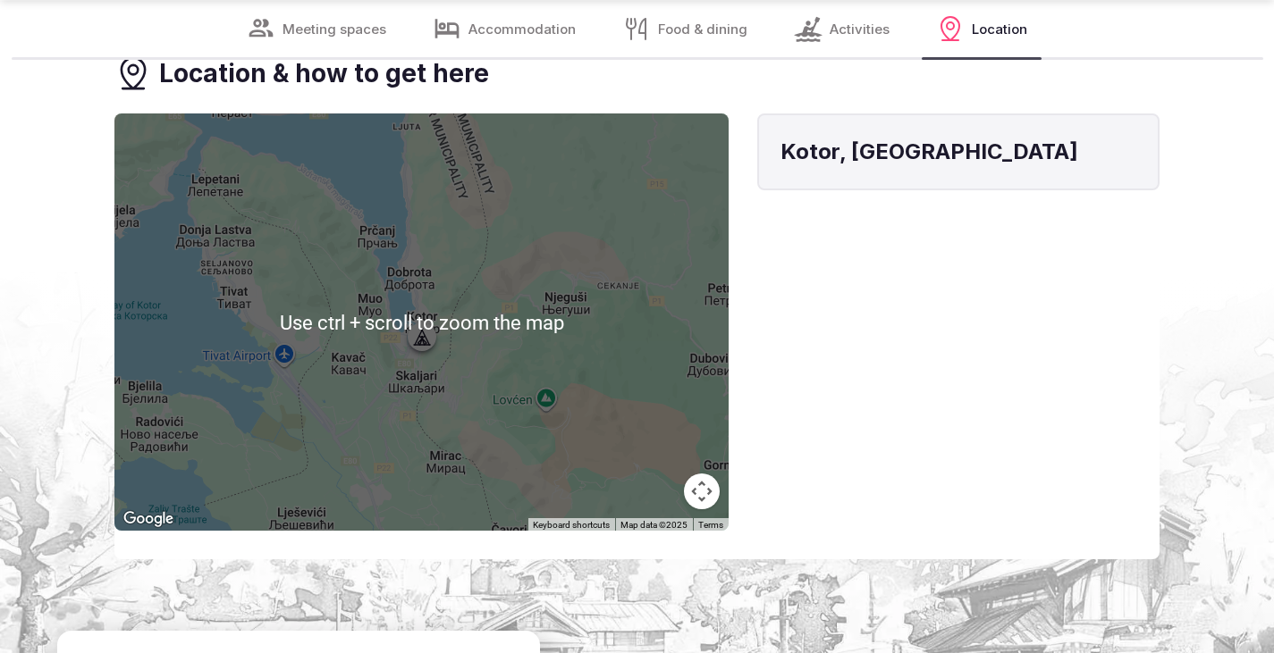
scroll to position [3854, 0]
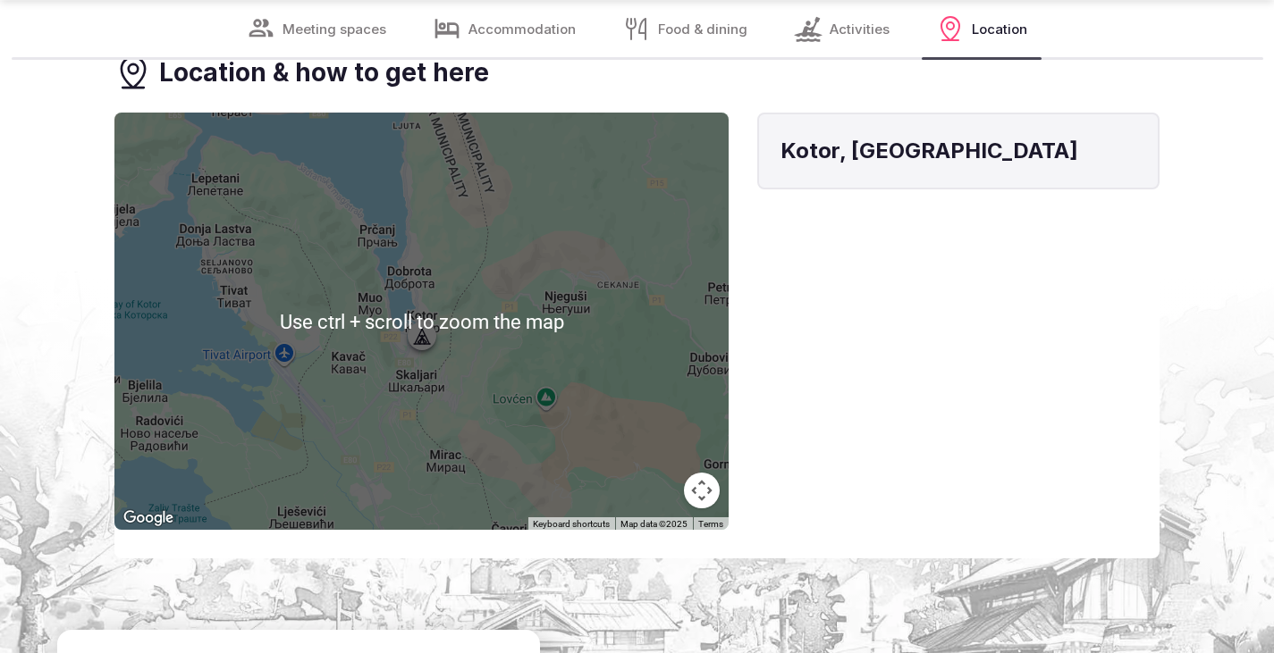
click at [447, 367] on div at bounding box center [421, 321] width 614 height 417
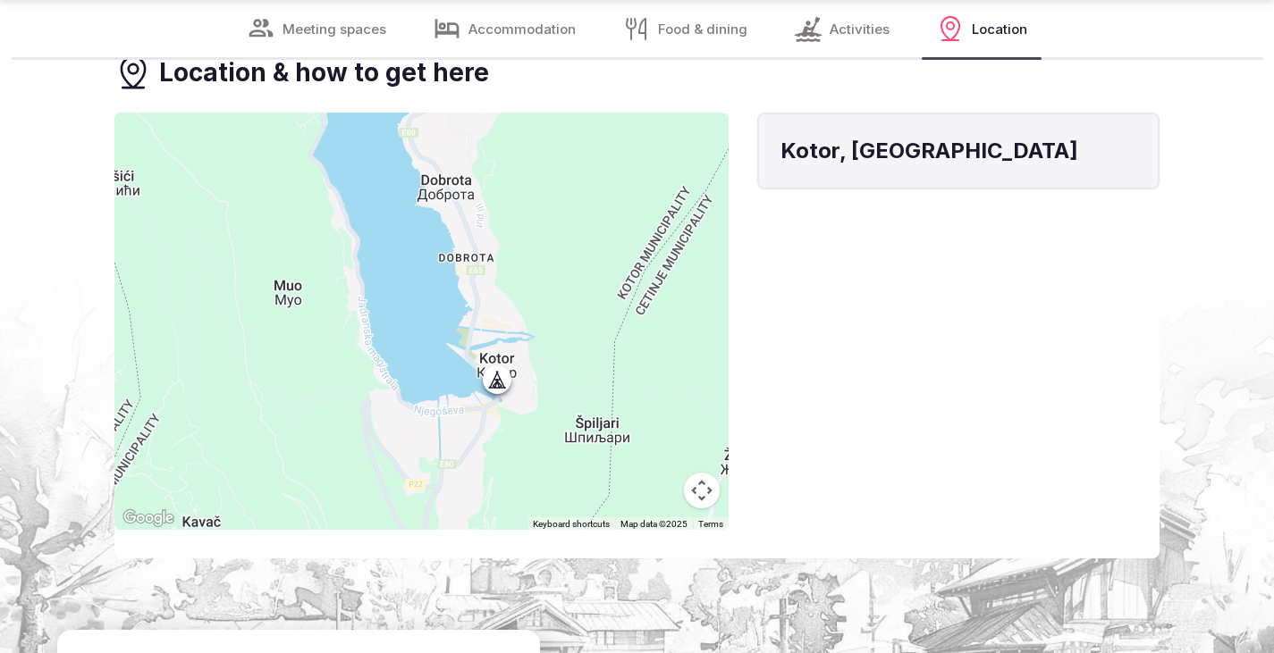
drag, startPoint x: 356, startPoint y: 248, endPoint x: 507, endPoint y: 429, distance: 236.1
click at [507, 429] on div at bounding box center [421, 321] width 614 height 417
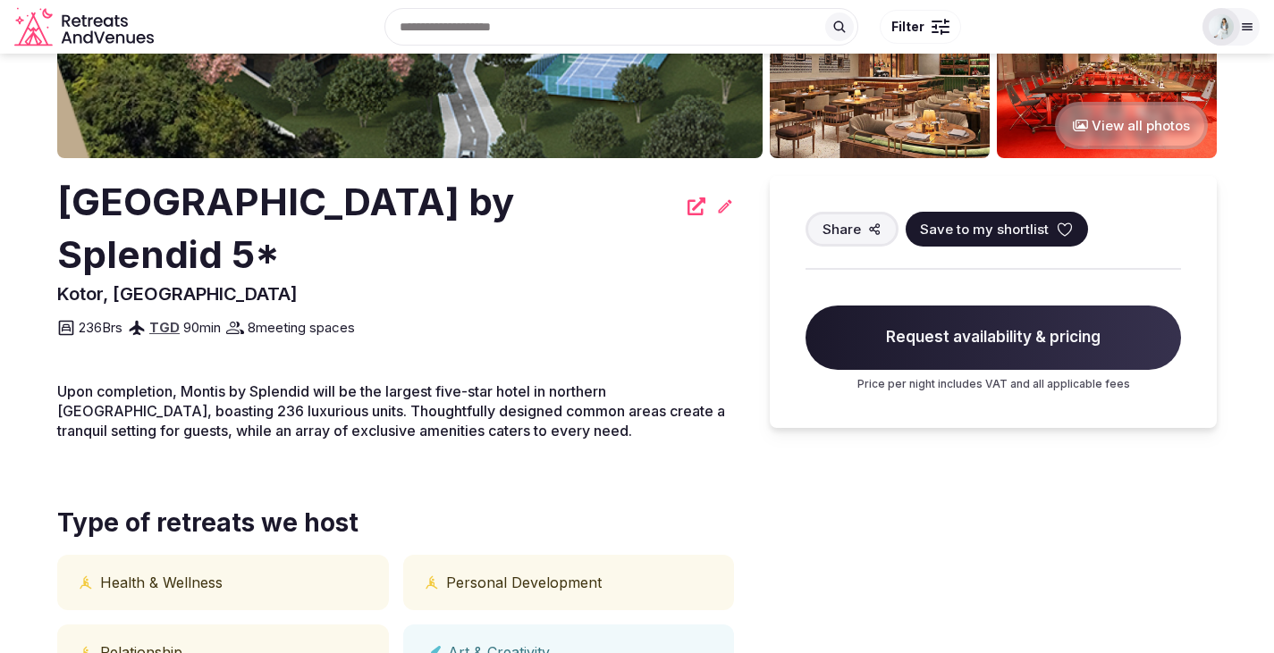
scroll to position [0, 0]
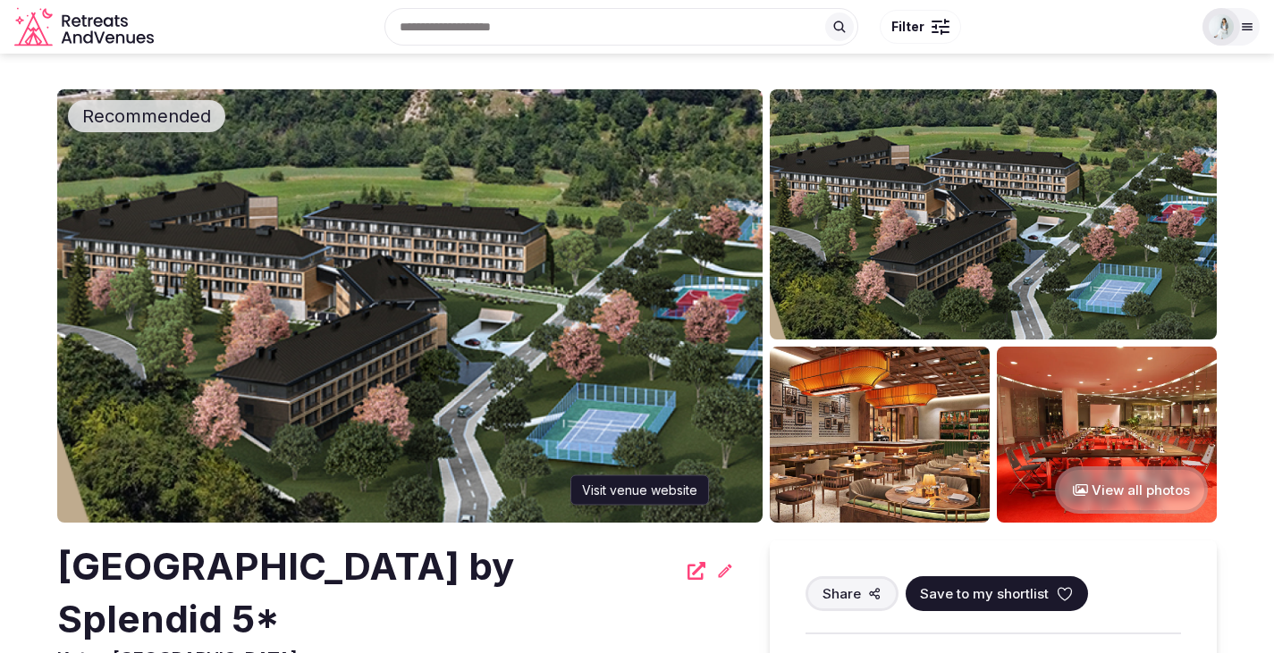
click at [690, 577] on icon at bounding box center [696, 571] width 18 height 18
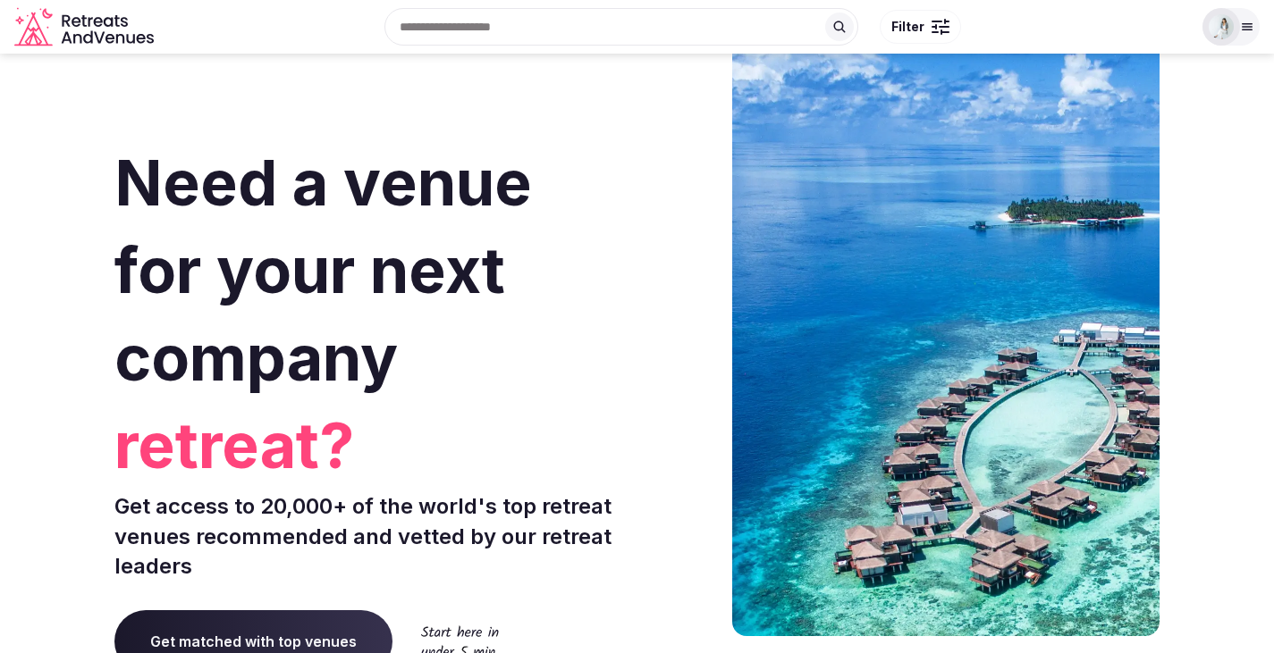
click at [509, 37] on input "text" at bounding box center [621, 27] width 474 height 38
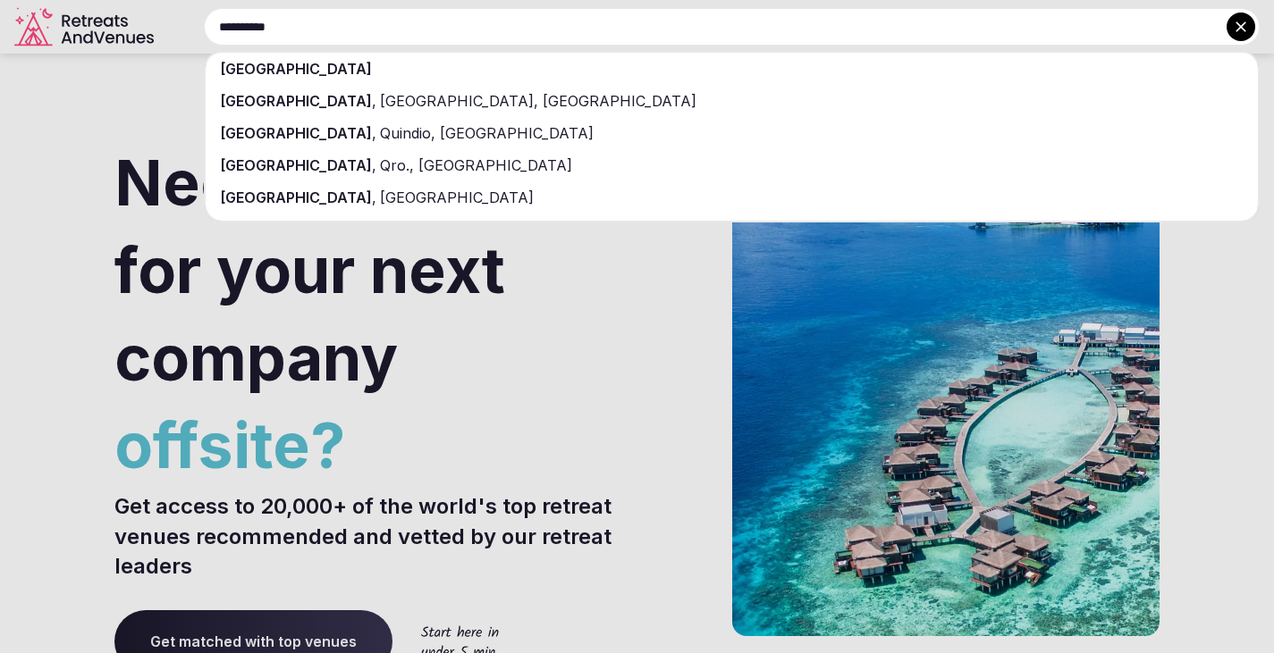
type input "**********"
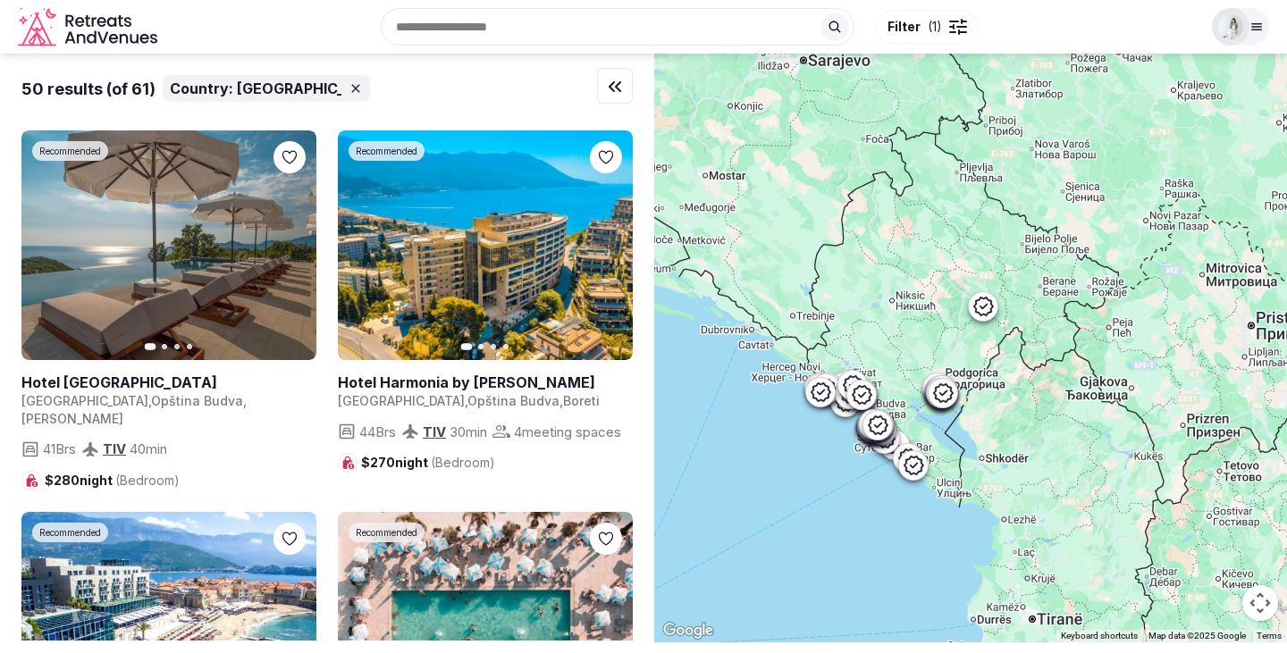
drag, startPoint x: 860, startPoint y: 576, endPoint x: 852, endPoint y: 538, distance: 38.4
click at [852, 538] on div at bounding box center [970, 348] width 633 height 589
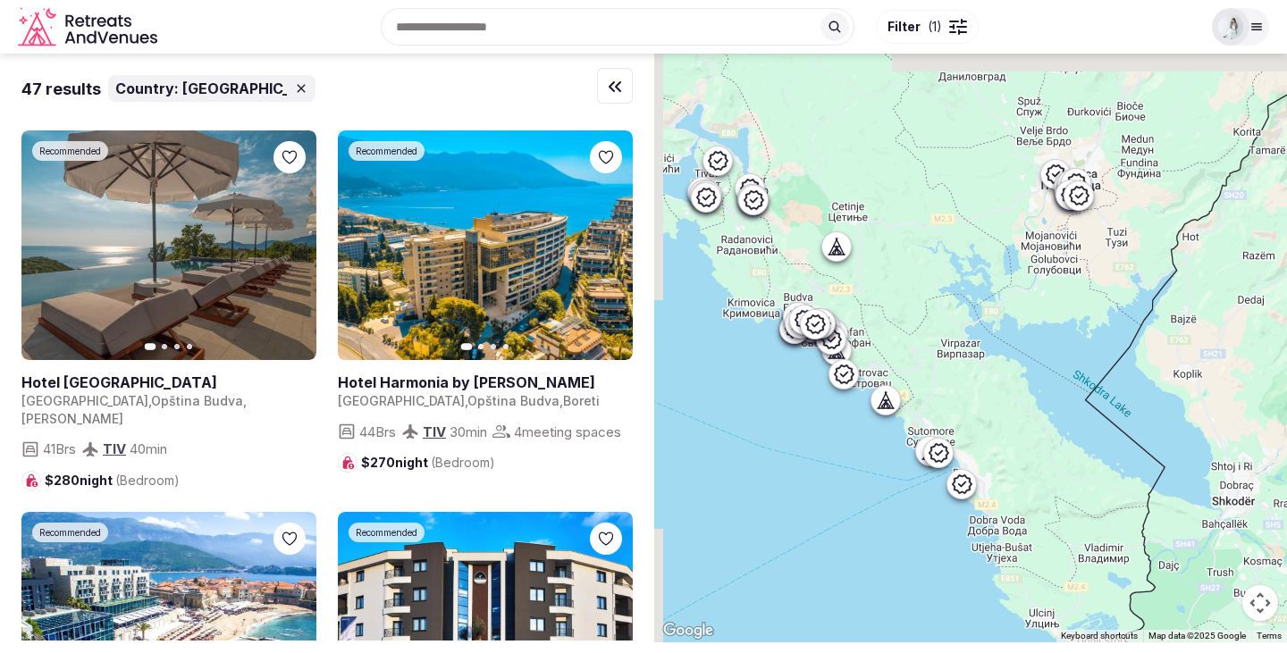
drag, startPoint x: 763, startPoint y: 379, endPoint x: 805, endPoint y: 450, distance: 82.9
click at [805, 450] on div at bounding box center [970, 348] width 633 height 589
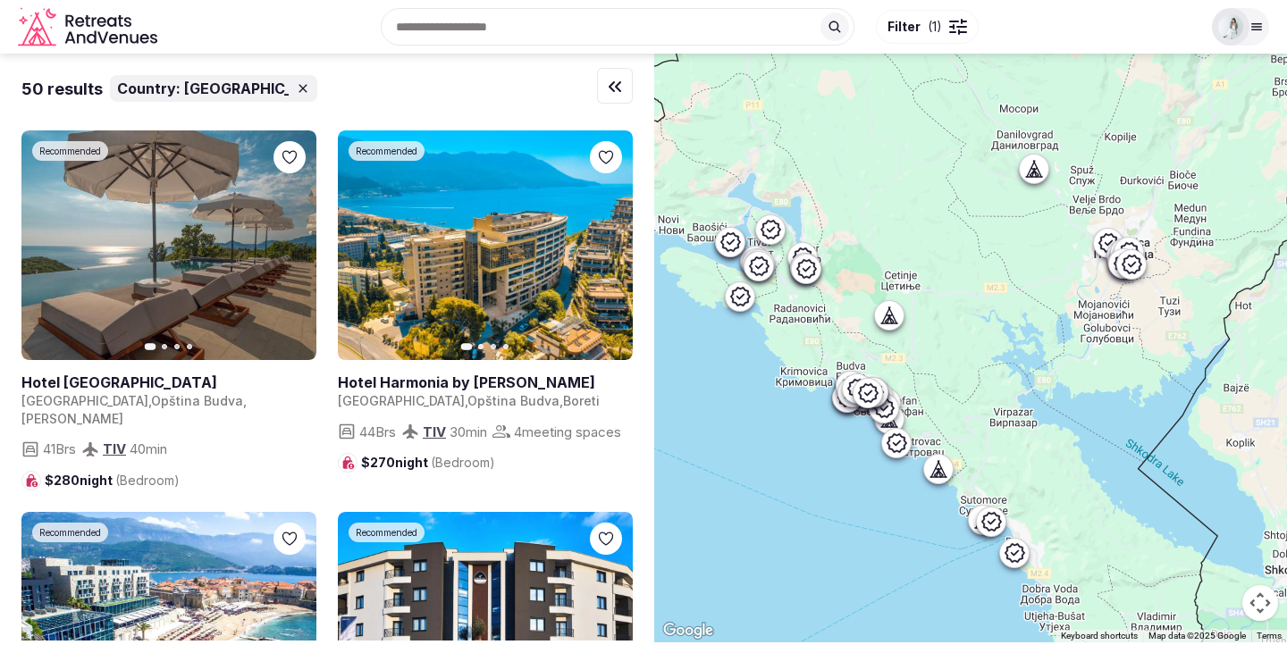
drag, startPoint x: 842, startPoint y: 478, endPoint x: 910, endPoint y: 561, distance: 107.3
click at [910, 561] on div at bounding box center [970, 348] width 633 height 589
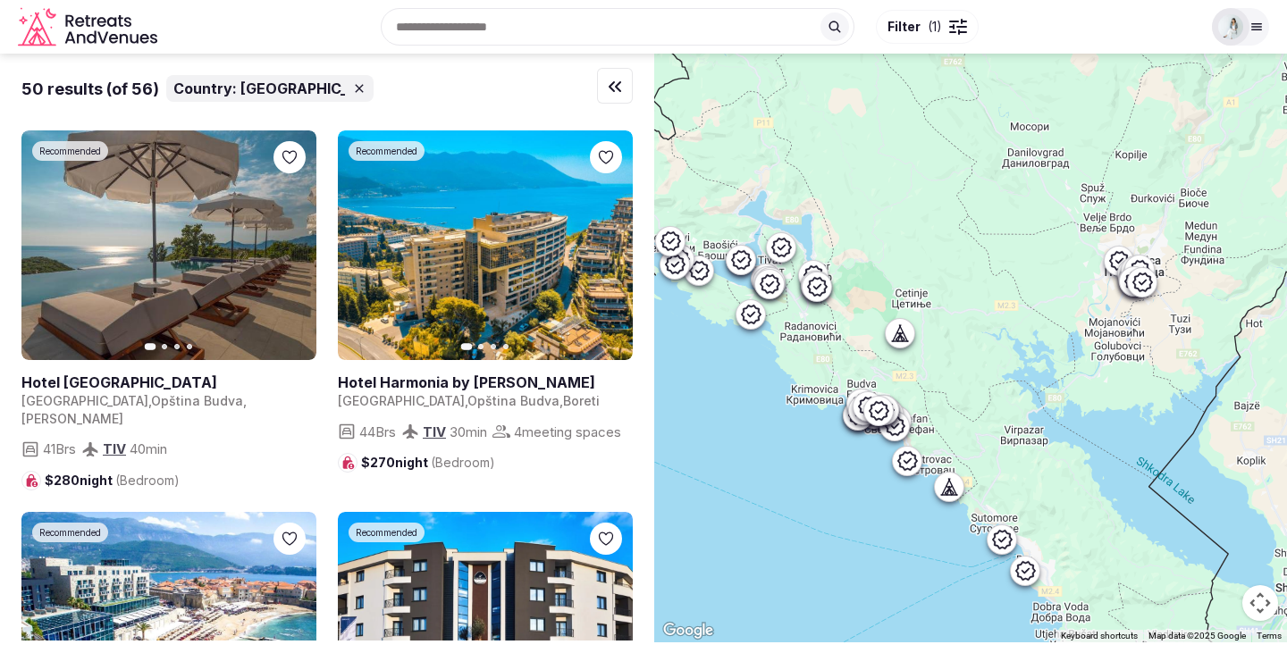
click at [458, 32] on div "Recent searches [GEOGRAPHIC_DATA] [GEOGRAPHIC_DATA] [GEOGRAPHIC_DATA], [GEOGRAP…" at bounding box center [682, 26] width 1037 height 77
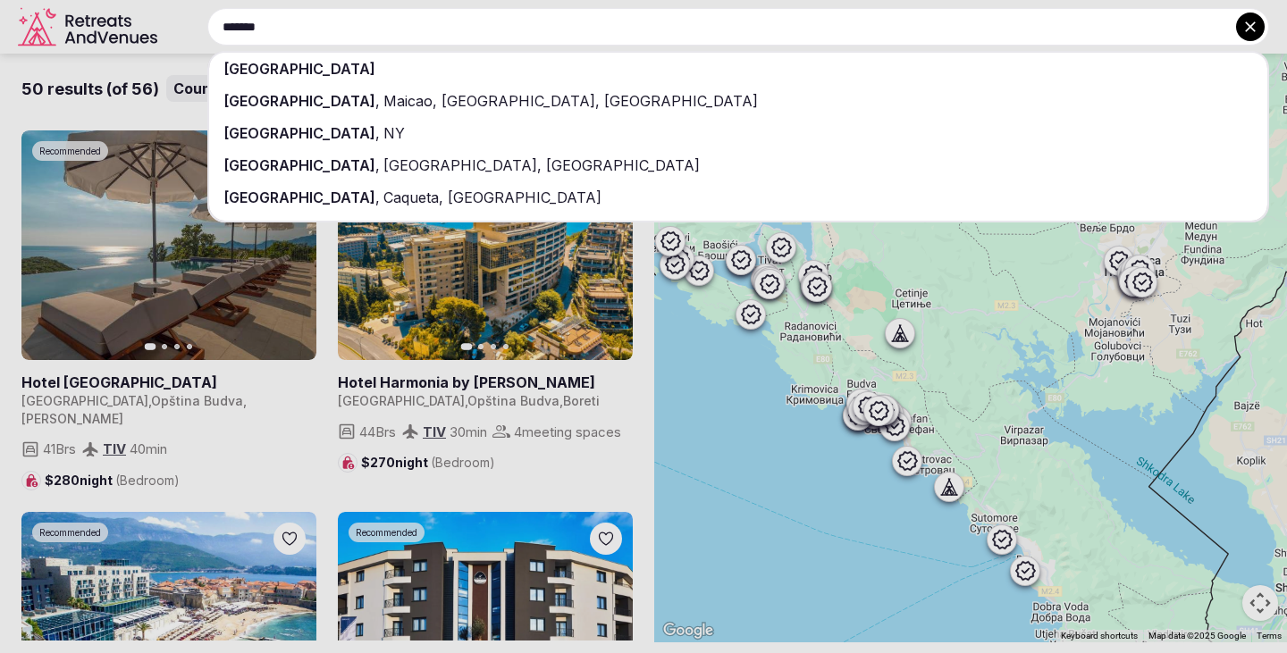
type input "*******"
click at [320, 56] on div "[GEOGRAPHIC_DATA]" at bounding box center [738, 69] width 1058 height 32
